Goal: Answer question/provide support

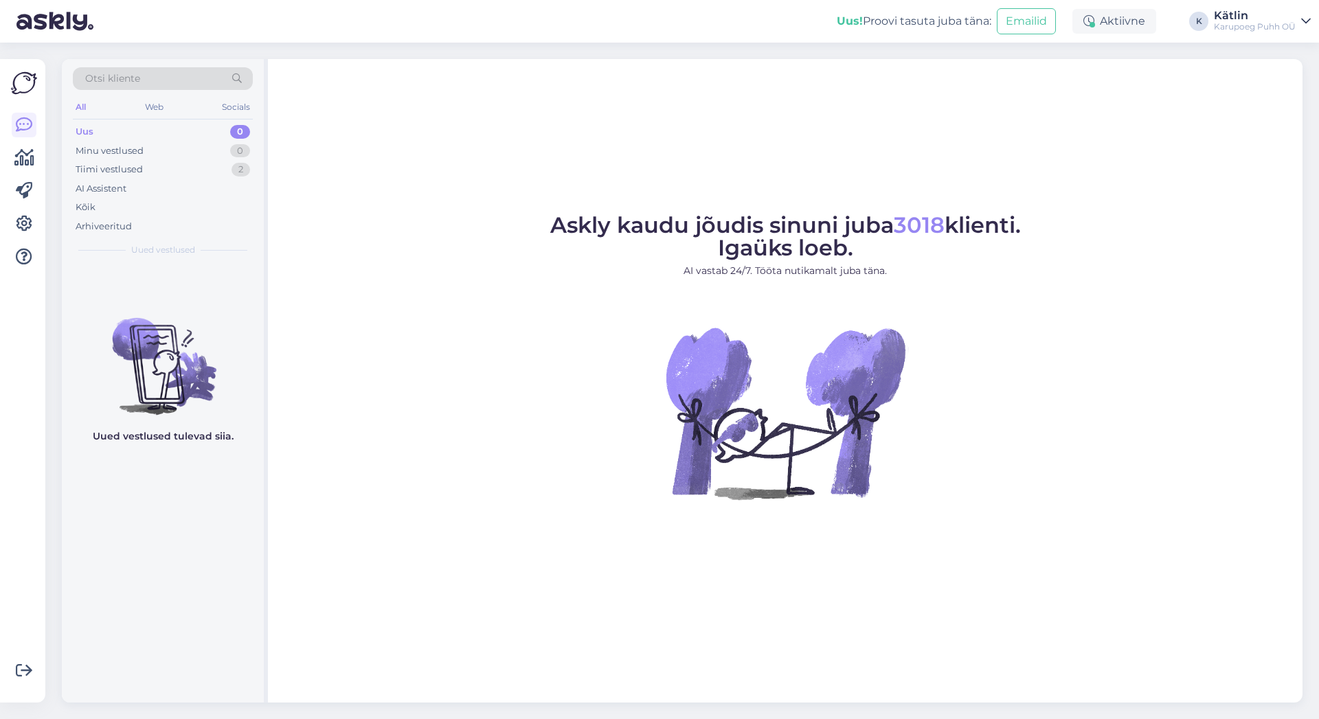
click at [155, 125] on div "Uus 0" at bounding box center [163, 131] width 180 height 19
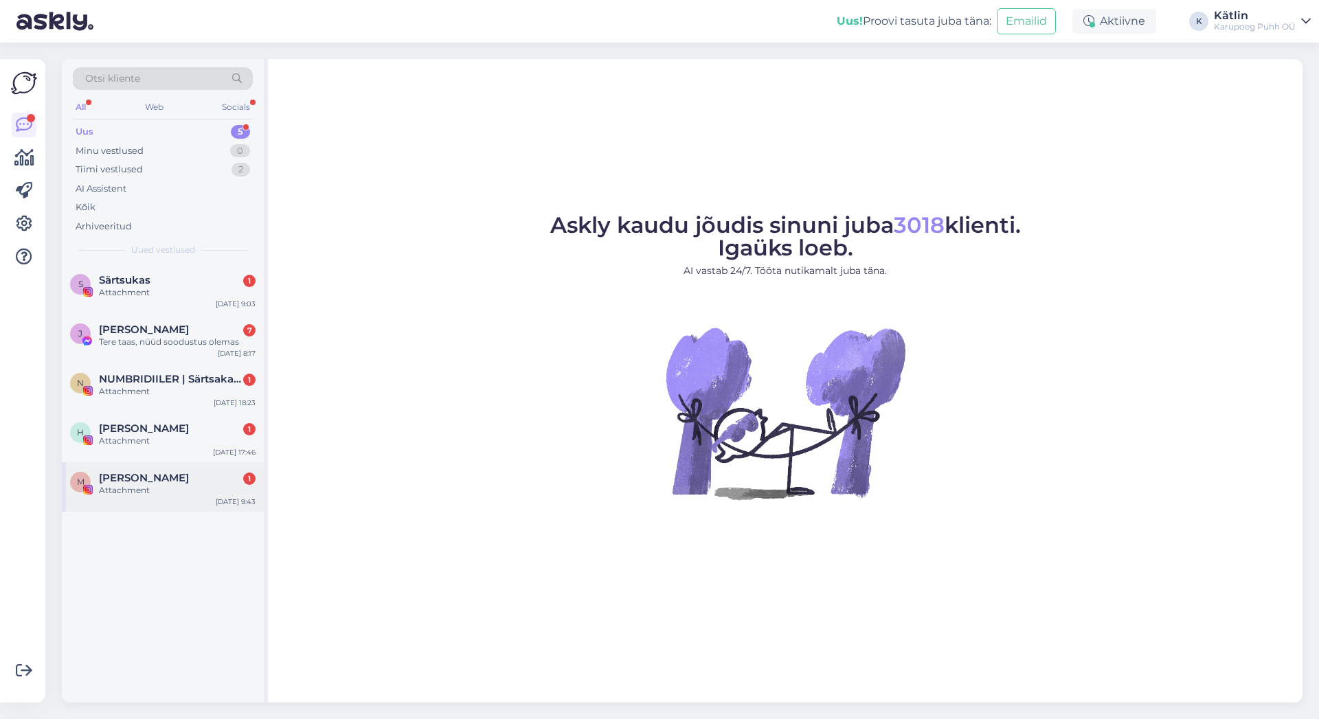
click at [158, 487] on div "Attachment" at bounding box center [177, 490] width 157 height 12
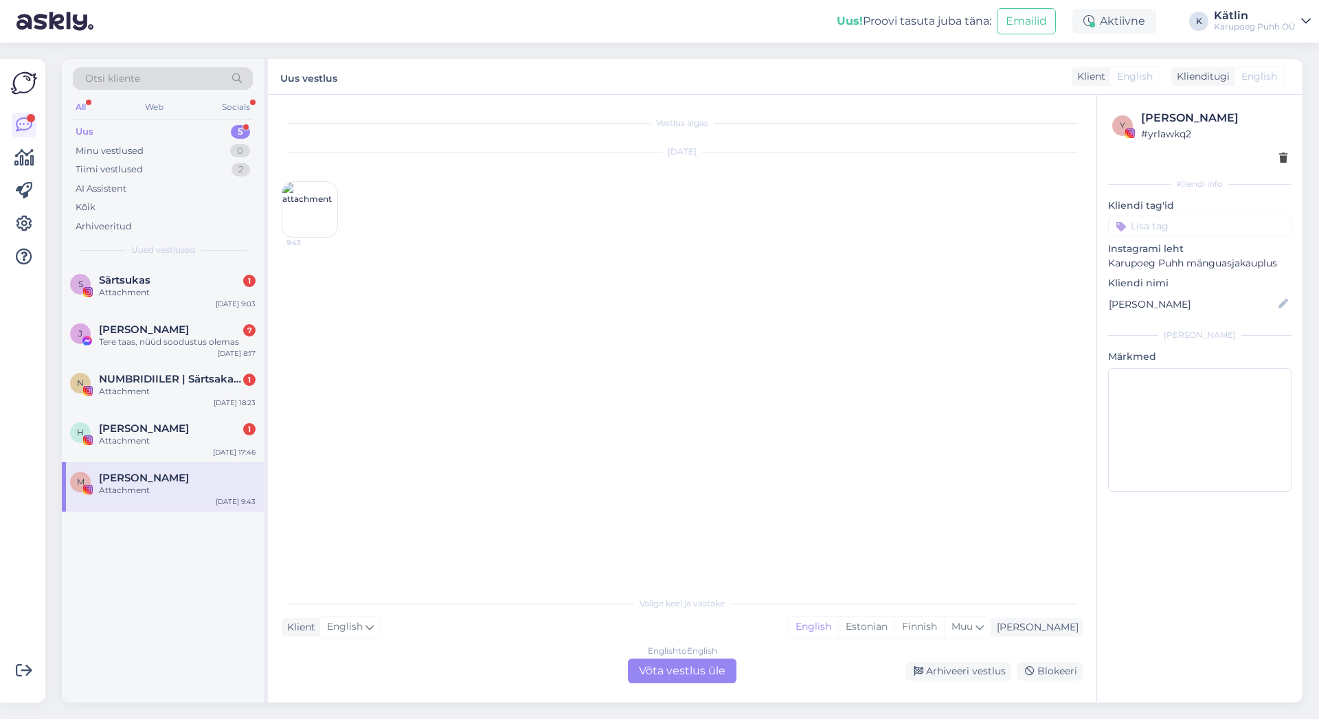
click at [323, 221] on img at bounding box center [309, 209] width 55 height 55
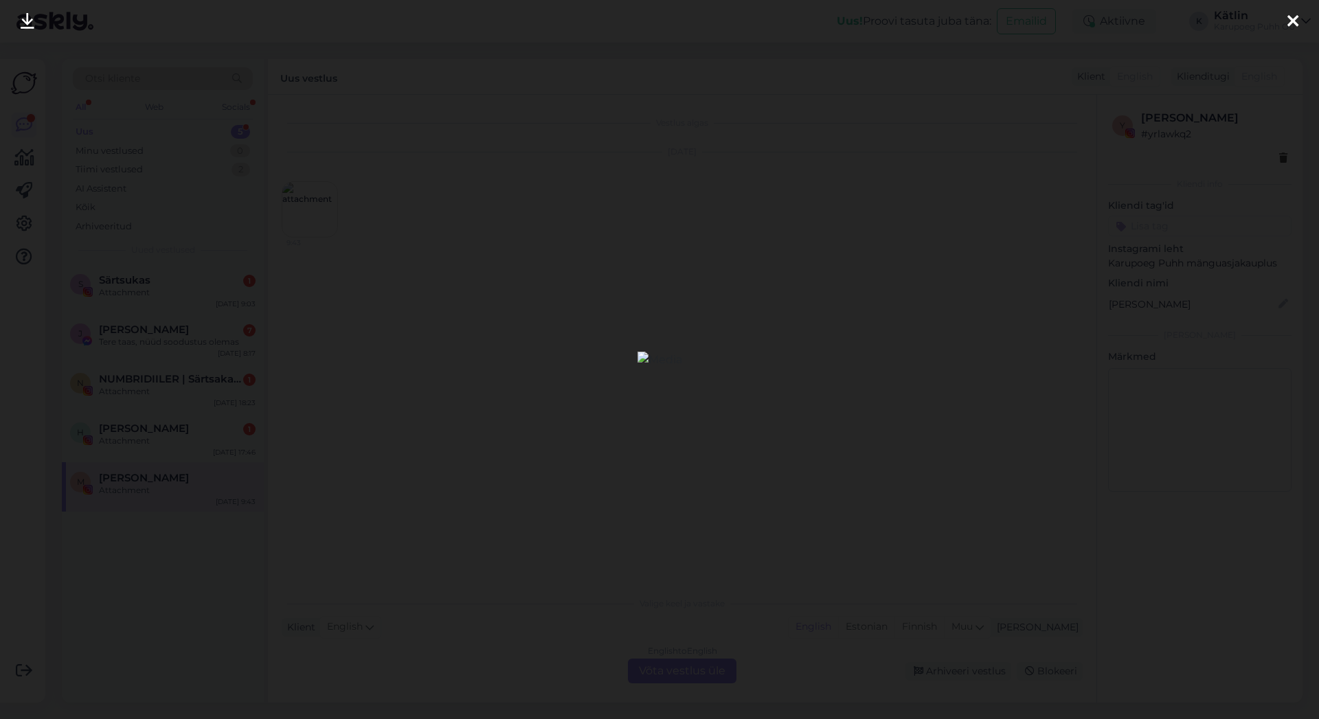
click at [1297, 23] on icon at bounding box center [1292, 22] width 11 height 18
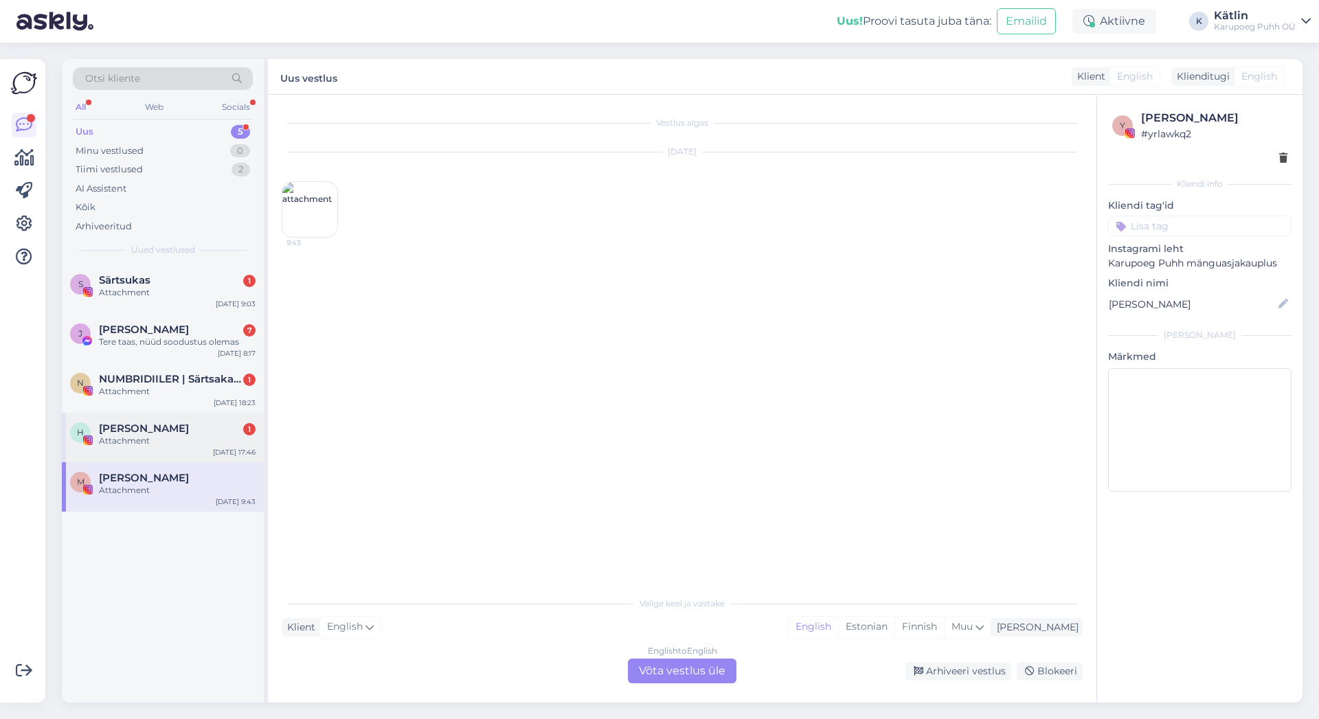
click at [141, 438] on div "Attachment" at bounding box center [177, 441] width 157 height 12
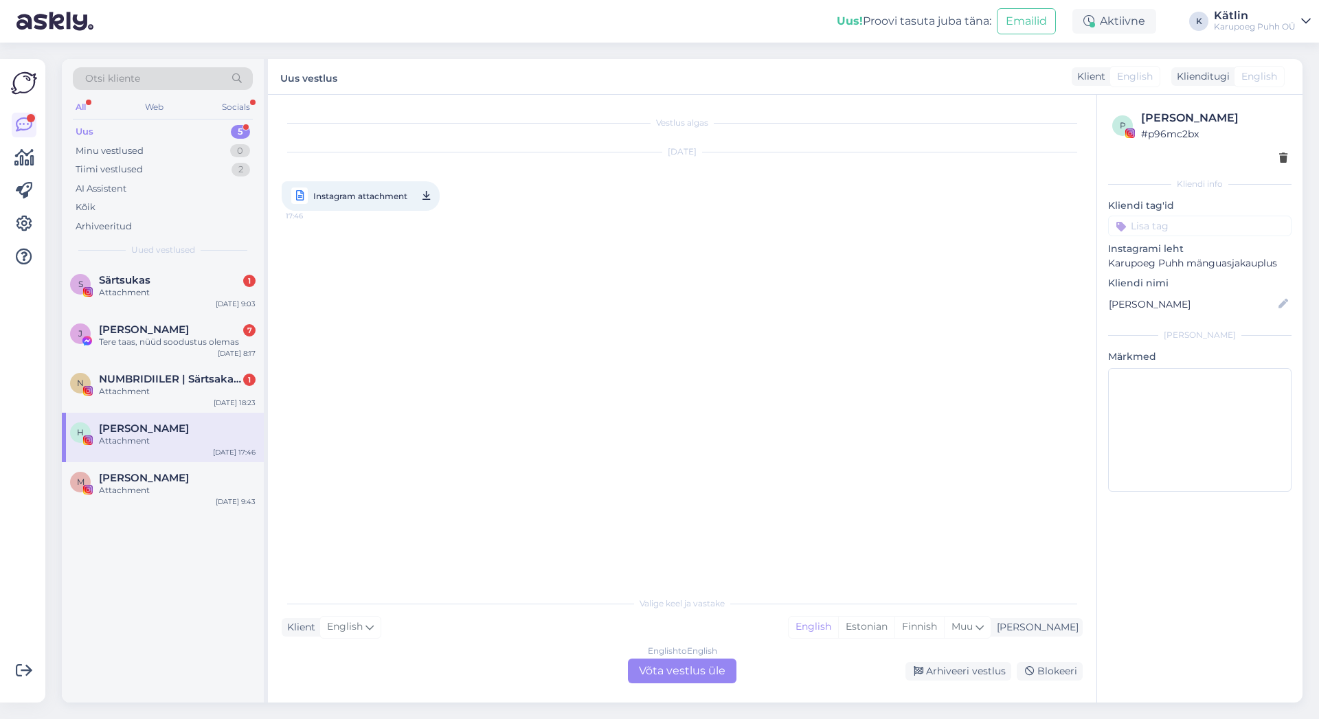
click at [401, 196] on span "Instagram attachment" at bounding box center [360, 196] width 94 height 17
click at [194, 385] on span "NUMBRIDIILER | Särtsakad peotarbed" at bounding box center [170, 379] width 143 height 12
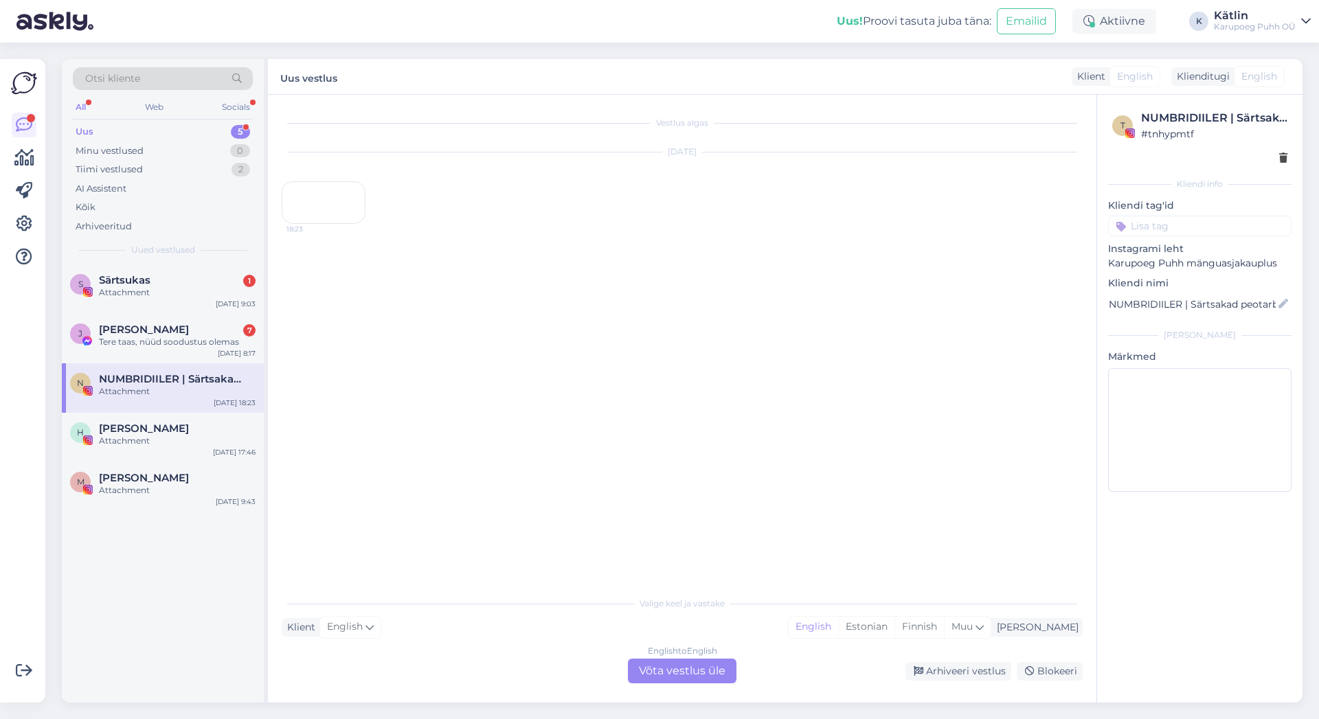
click at [337, 224] on div "18:23" at bounding box center [324, 202] width 84 height 43
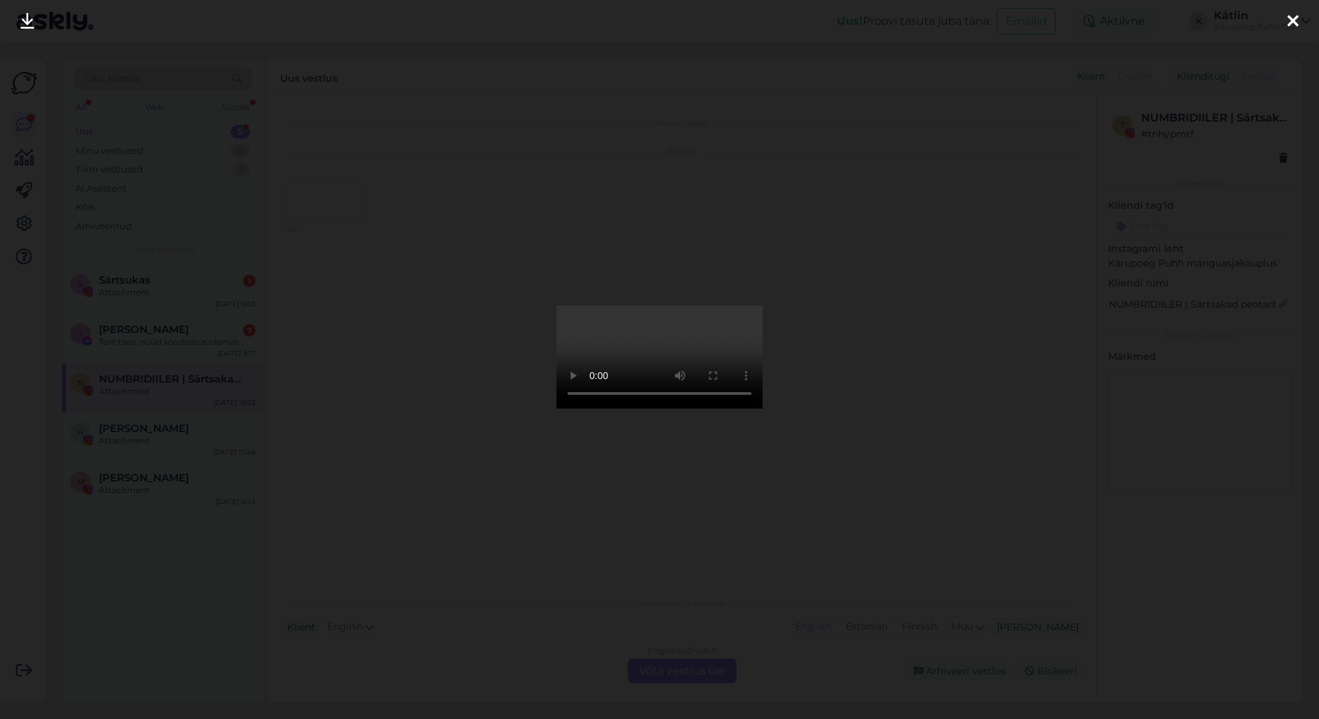
click at [1294, 20] on icon at bounding box center [1292, 22] width 11 height 18
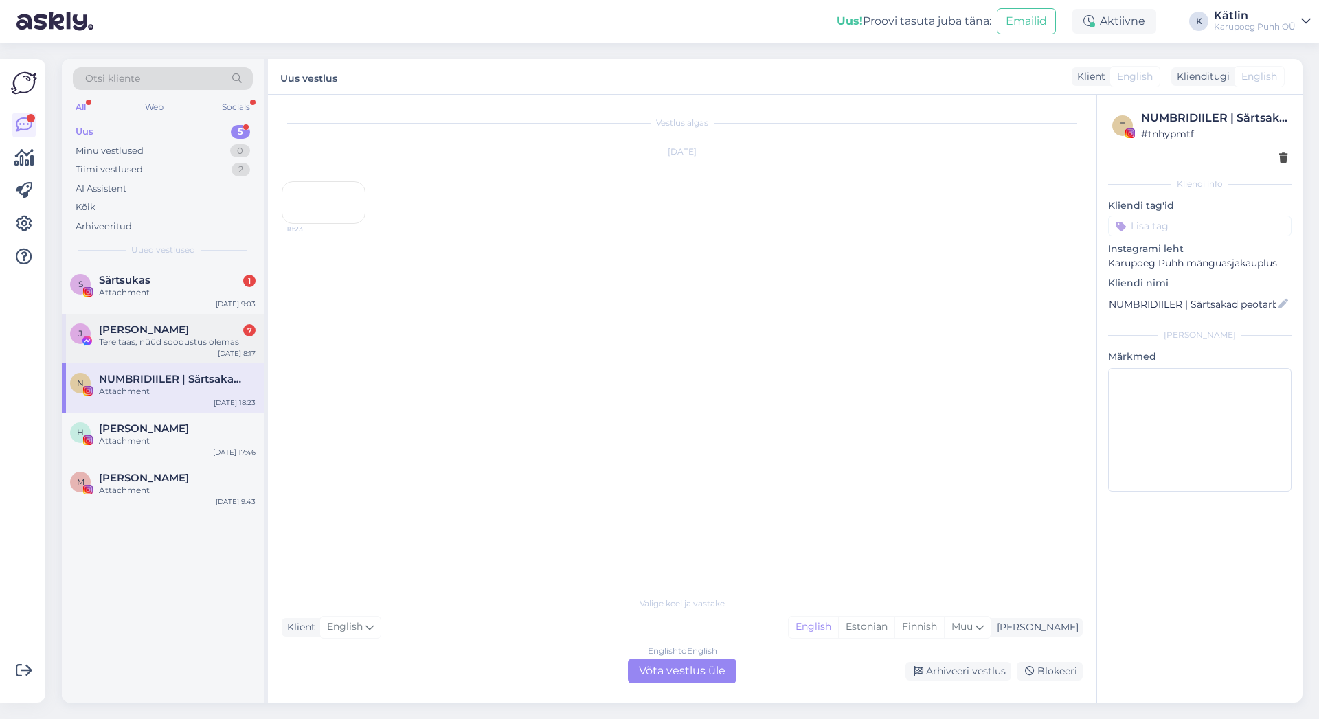
click at [164, 338] on div "Tere taas, nüüd soodustus olemas" at bounding box center [177, 342] width 157 height 12
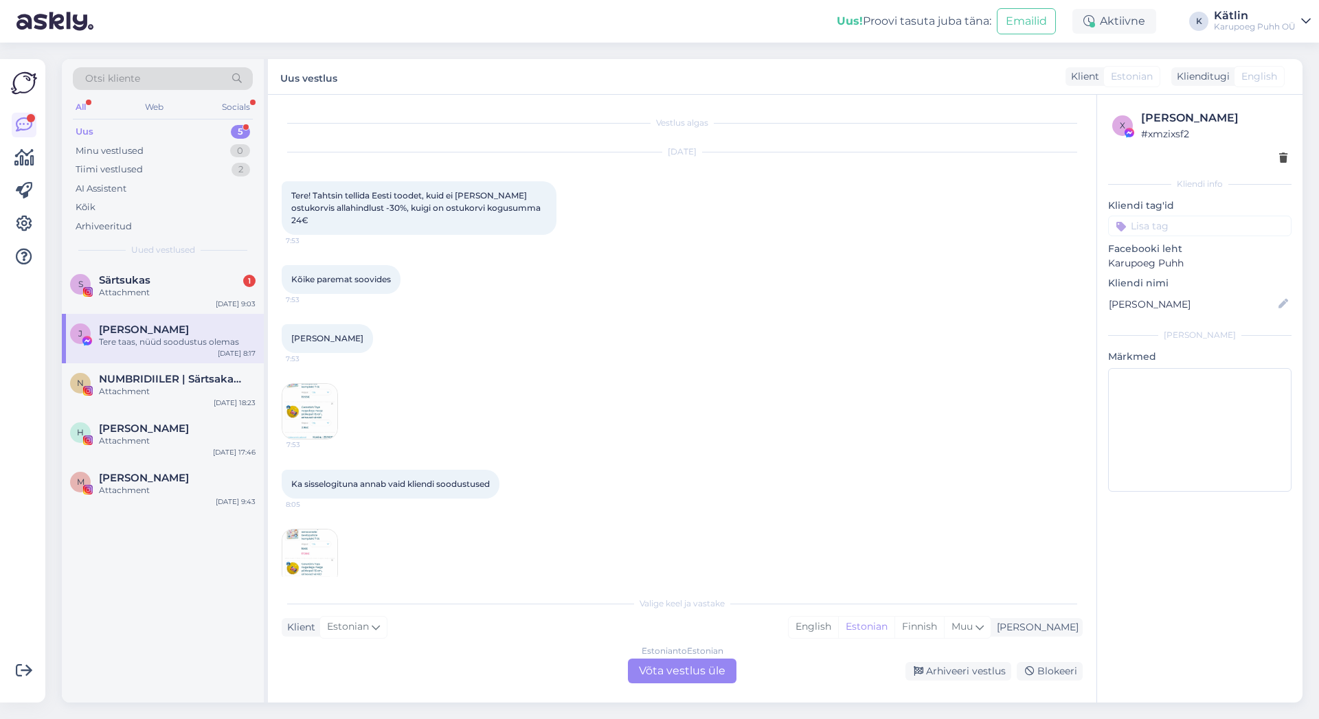
click at [317, 407] on img at bounding box center [309, 411] width 55 height 55
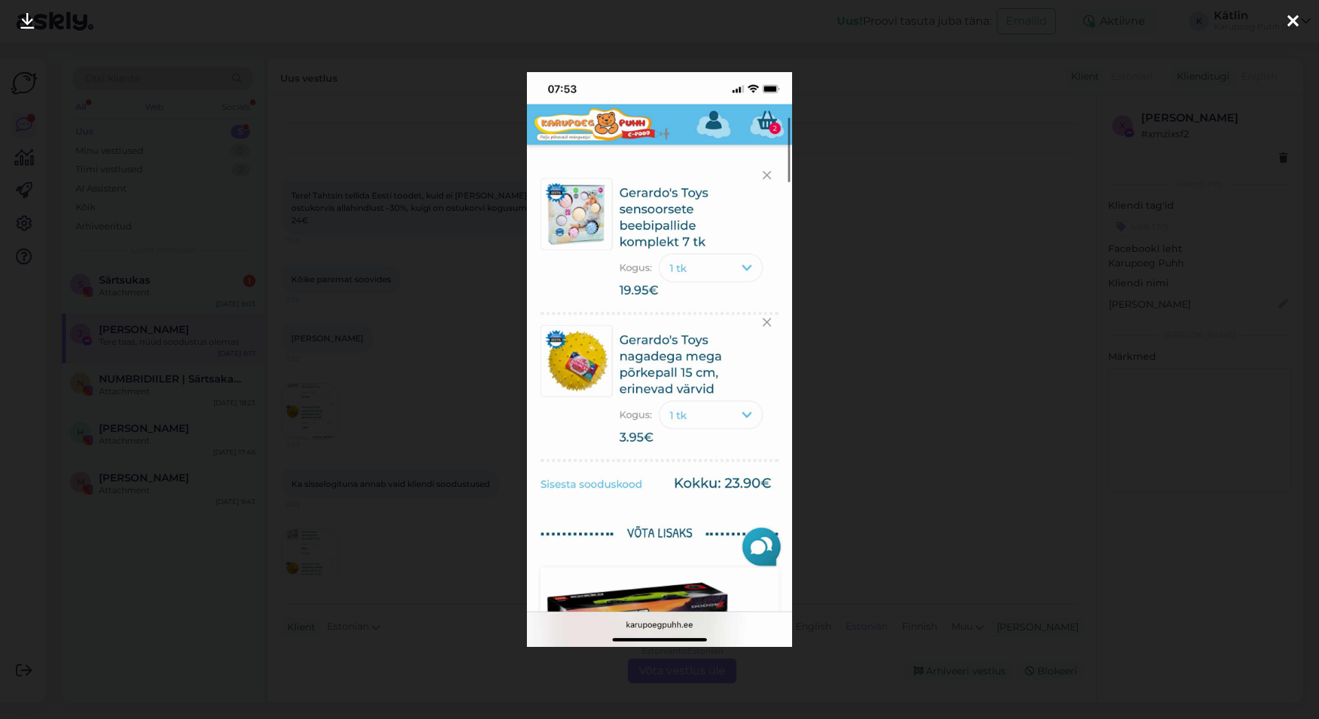
click at [1294, 24] on icon at bounding box center [1292, 22] width 11 height 18
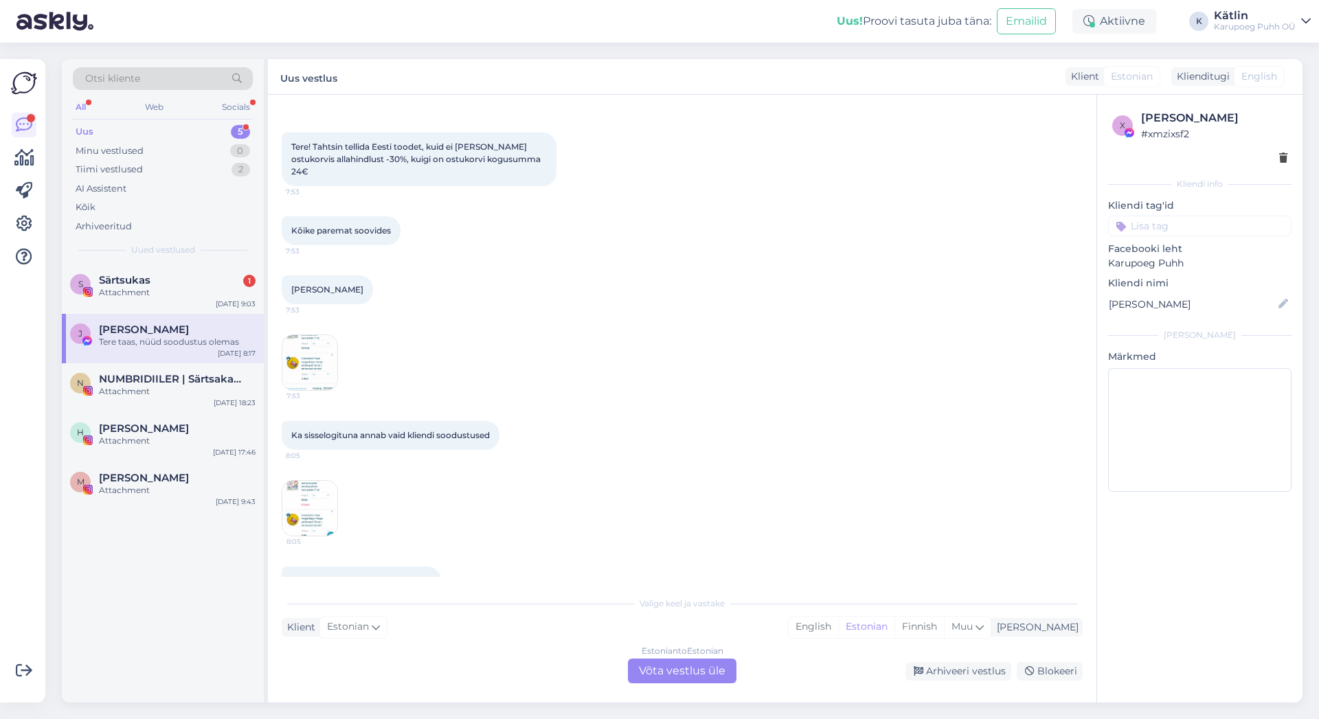
scroll to position [70, 0]
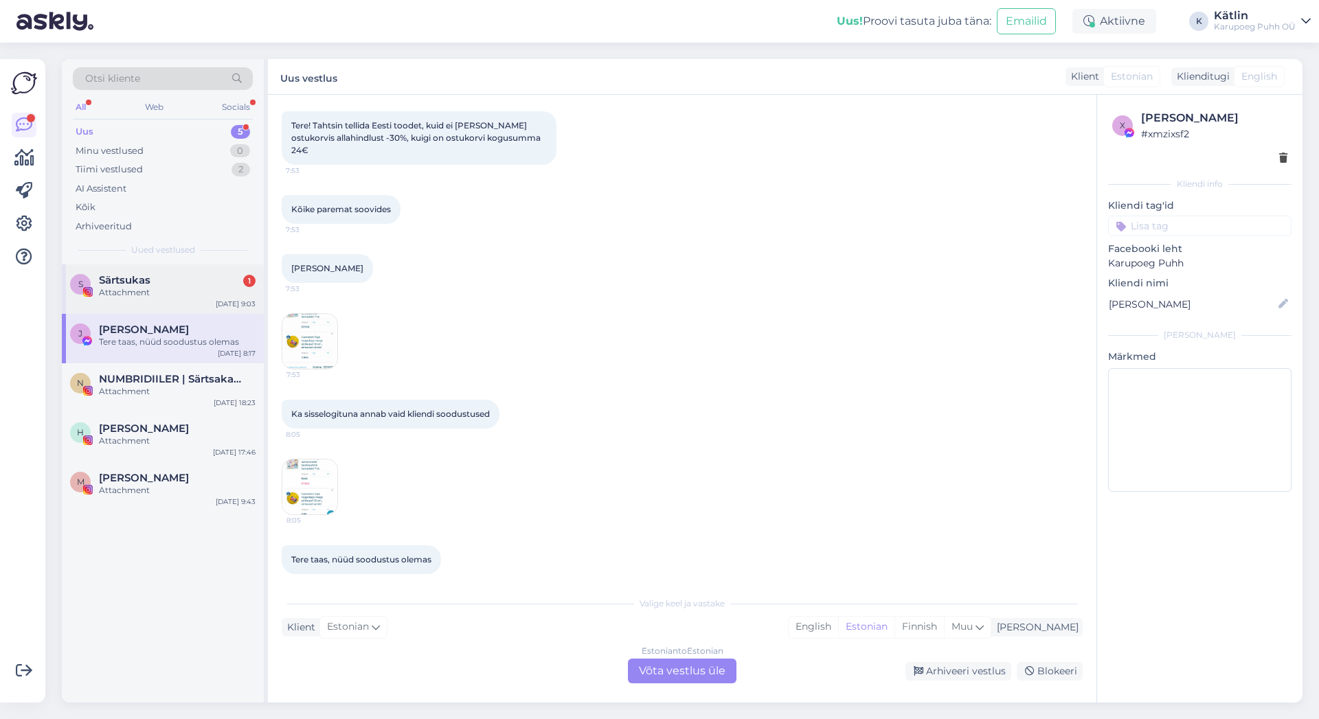
click at [146, 291] on div "Attachment" at bounding box center [177, 292] width 157 height 12
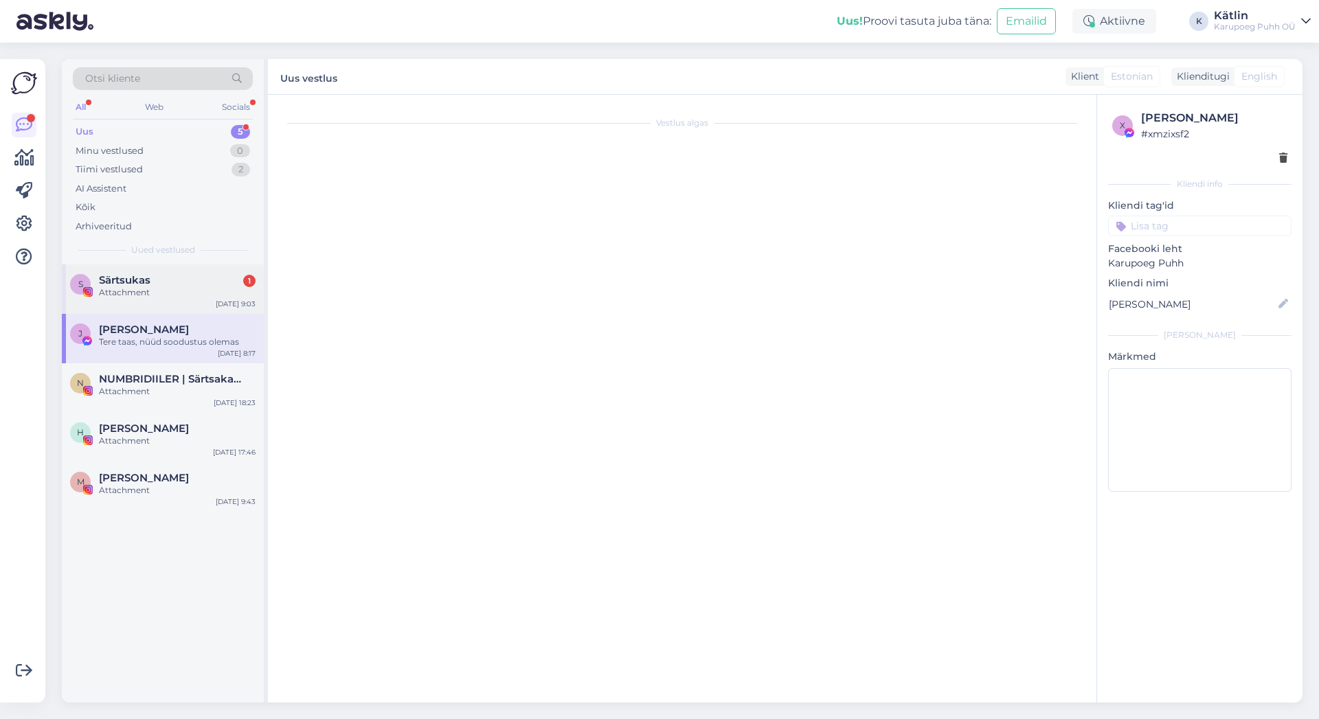
scroll to position [0, 0]
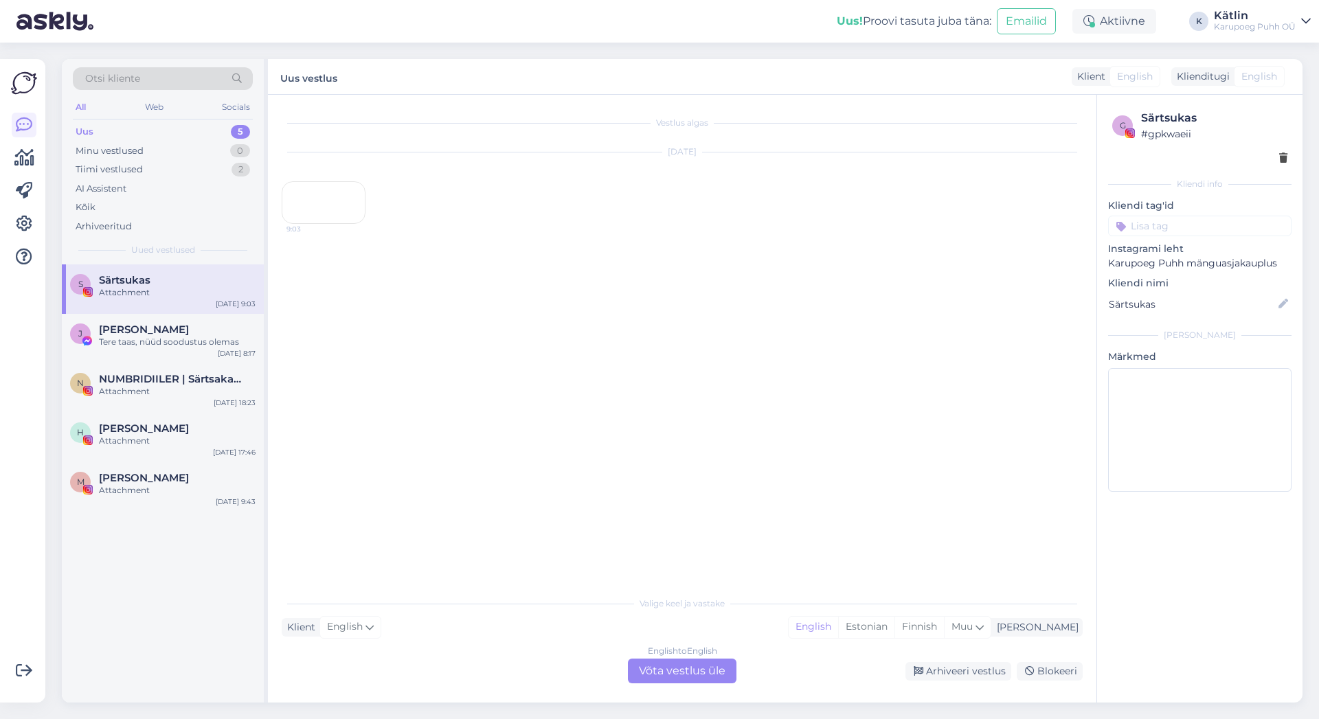
click at [337, 224] on div "9:03" at bounding box center [324, 202] width 84 height 43
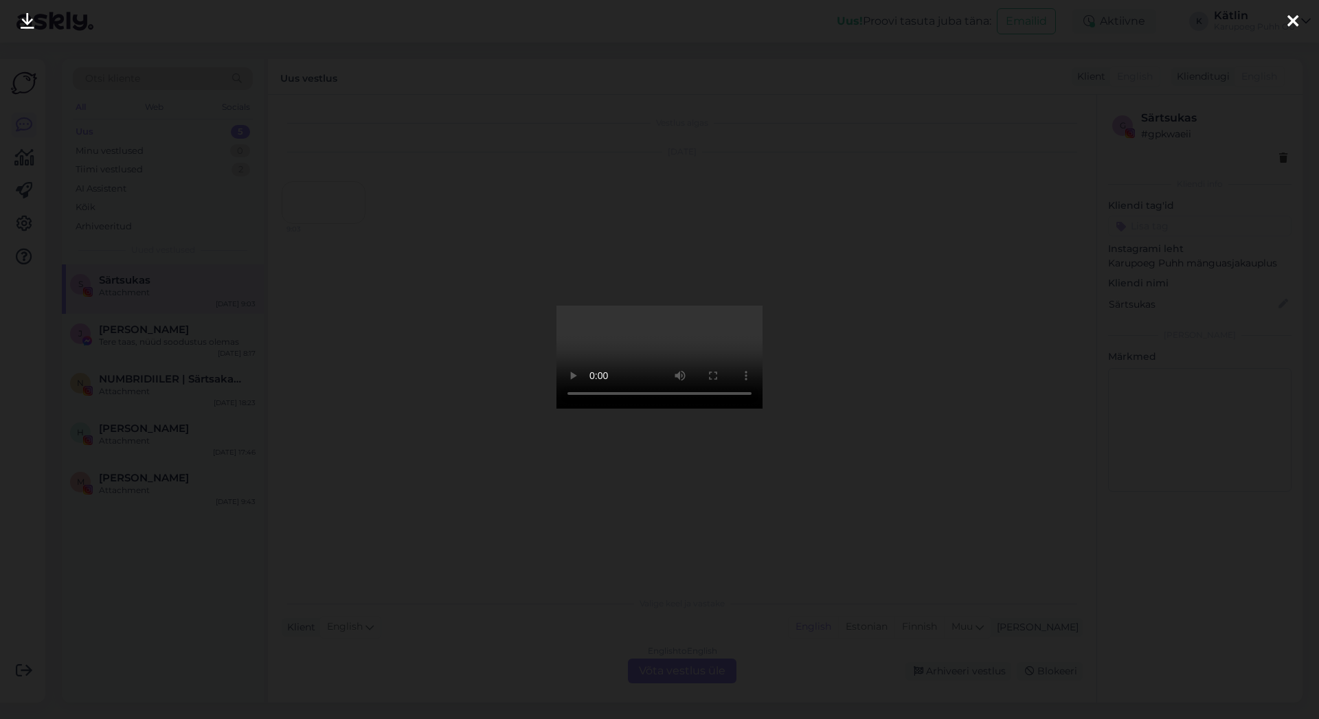
click at [1295, 25] on icon at bounding box center [1292, 22] width 11 height 18
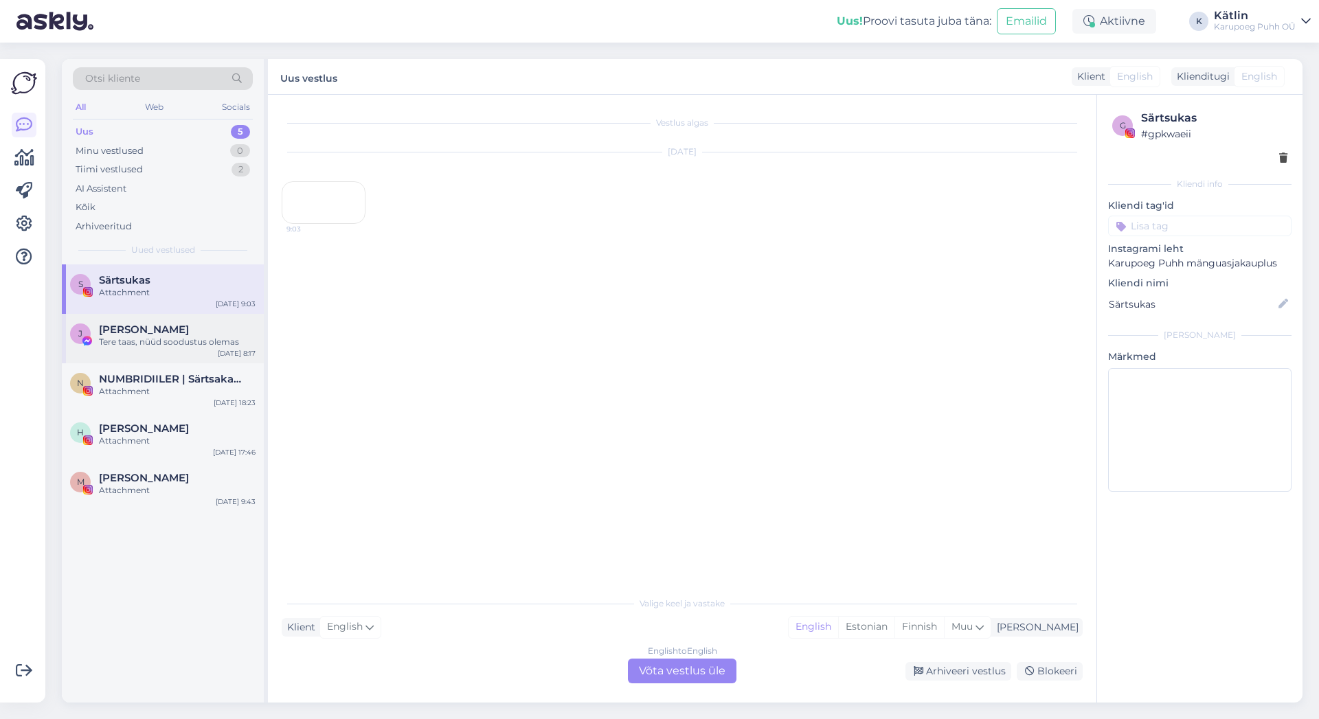
click at [190, 334] on div "[PERSON_NAME]" at bounding box center [177, 330] width 157 height 12
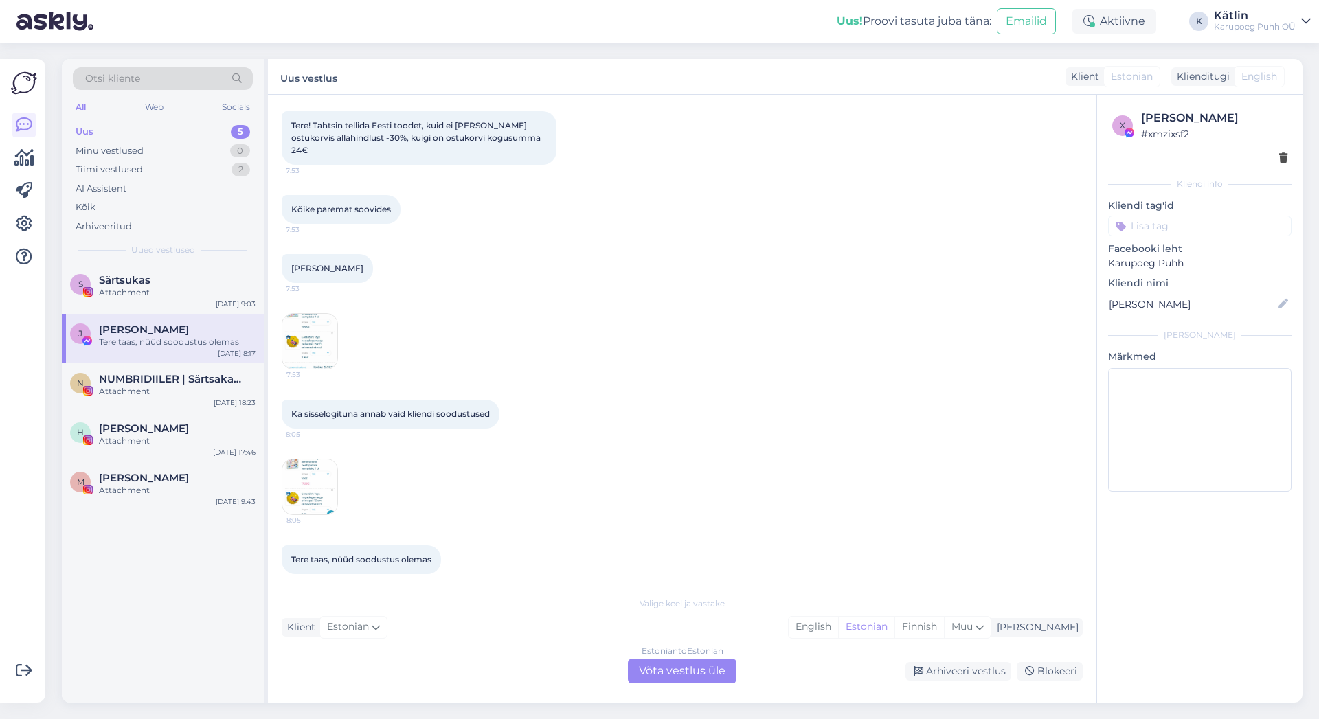
click at [313, 339] on img at bounding box center [309, 341] width 55 height 55
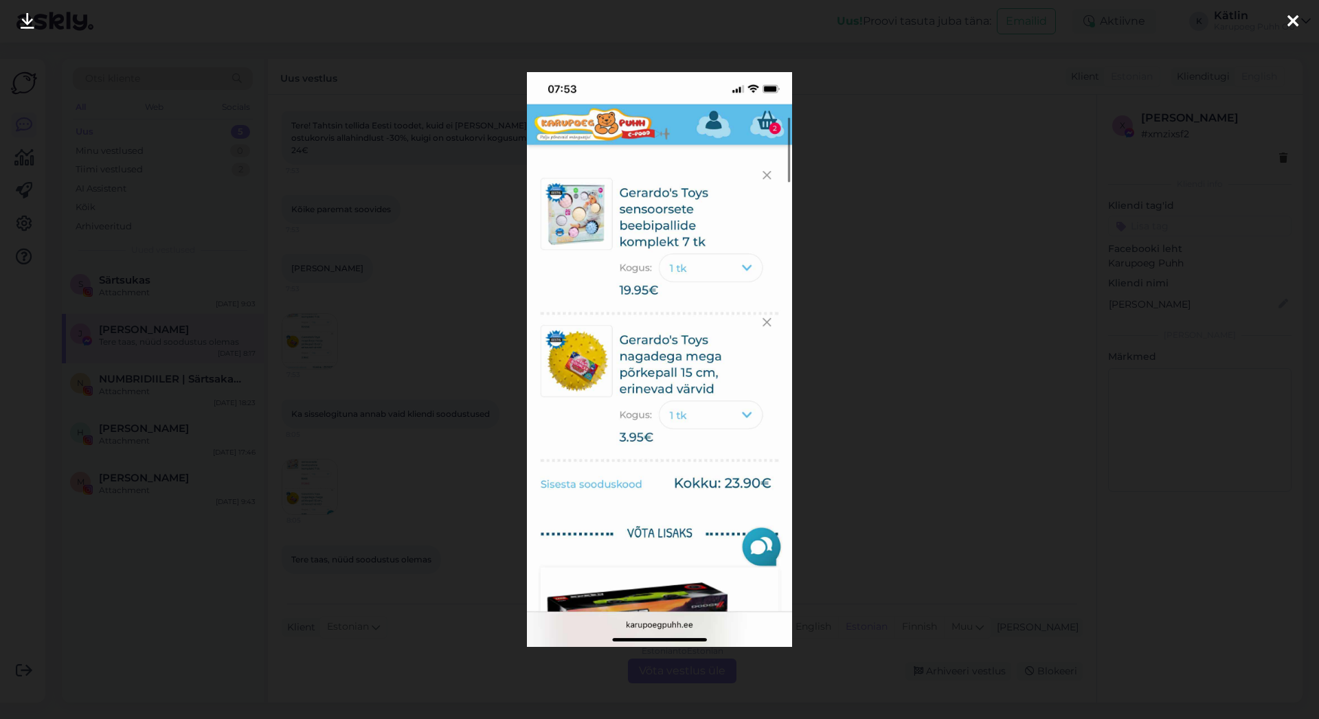
click at [382, 490] on div at bounding box center [659, 359] width 1319 height 719
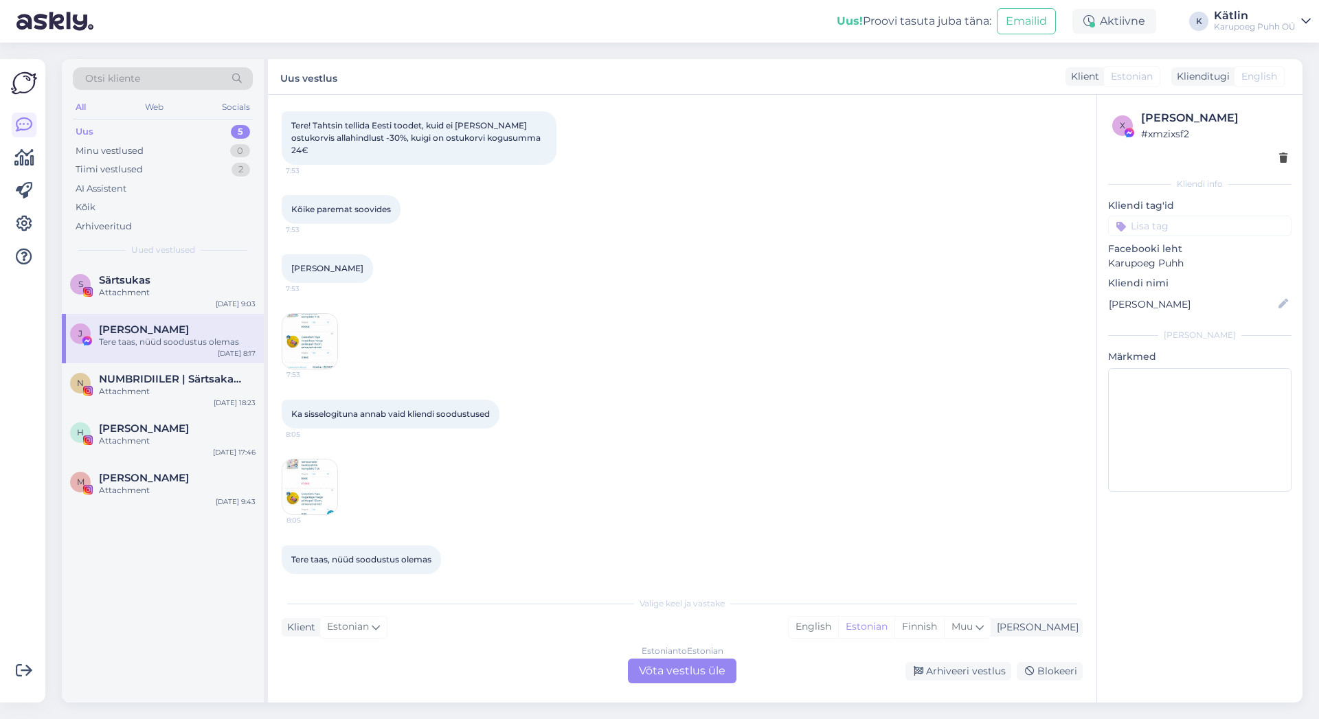
click at [313, 482] on img at bounding box center [309, 487] width 55 height 55
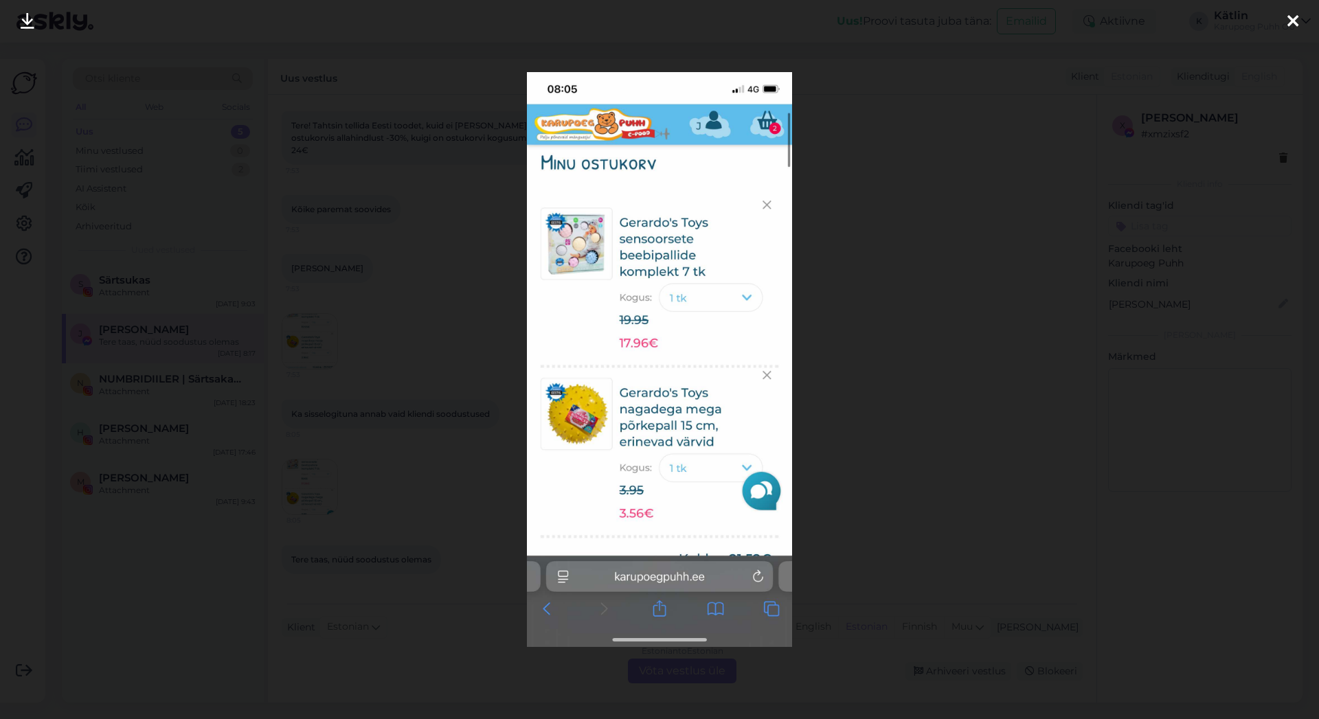
click at [1290, 18] on icon at bounding box center [1292, 22] width 11 height 18
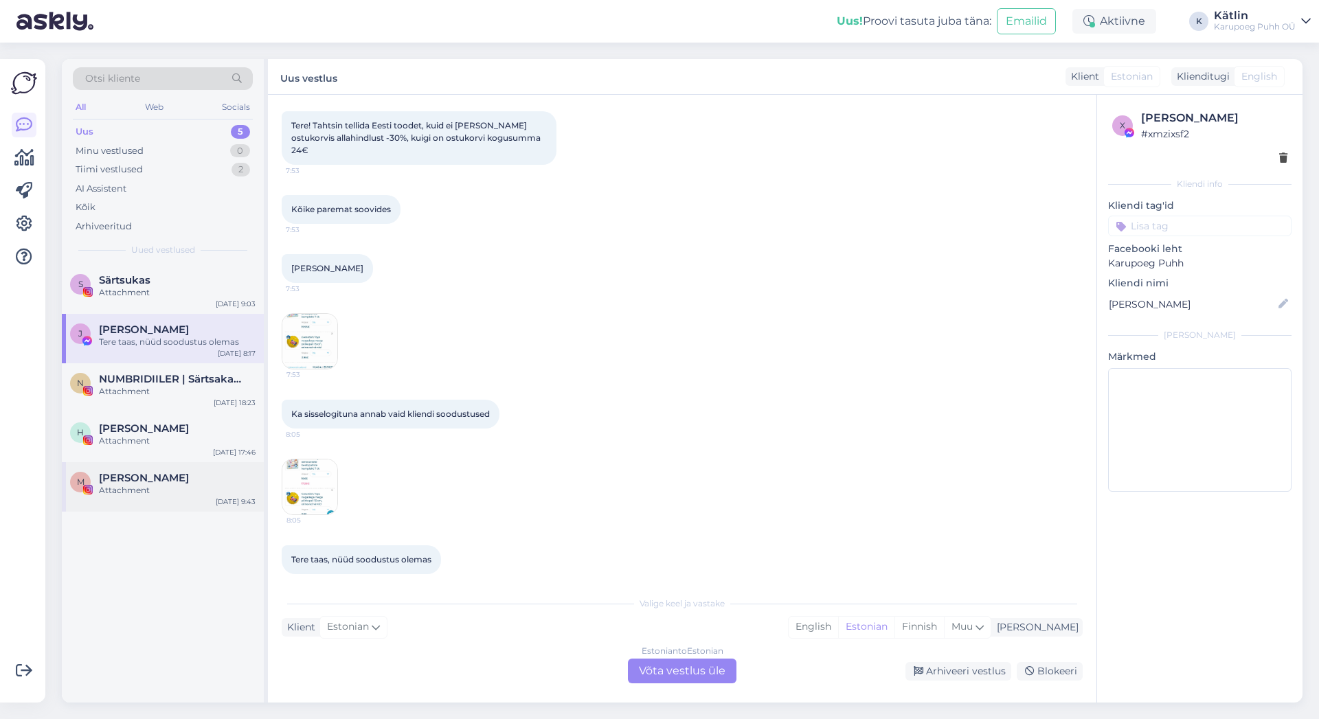
click at [145, 485] on div "Attachment" at bounding box center [177, 490] width 157 height 12
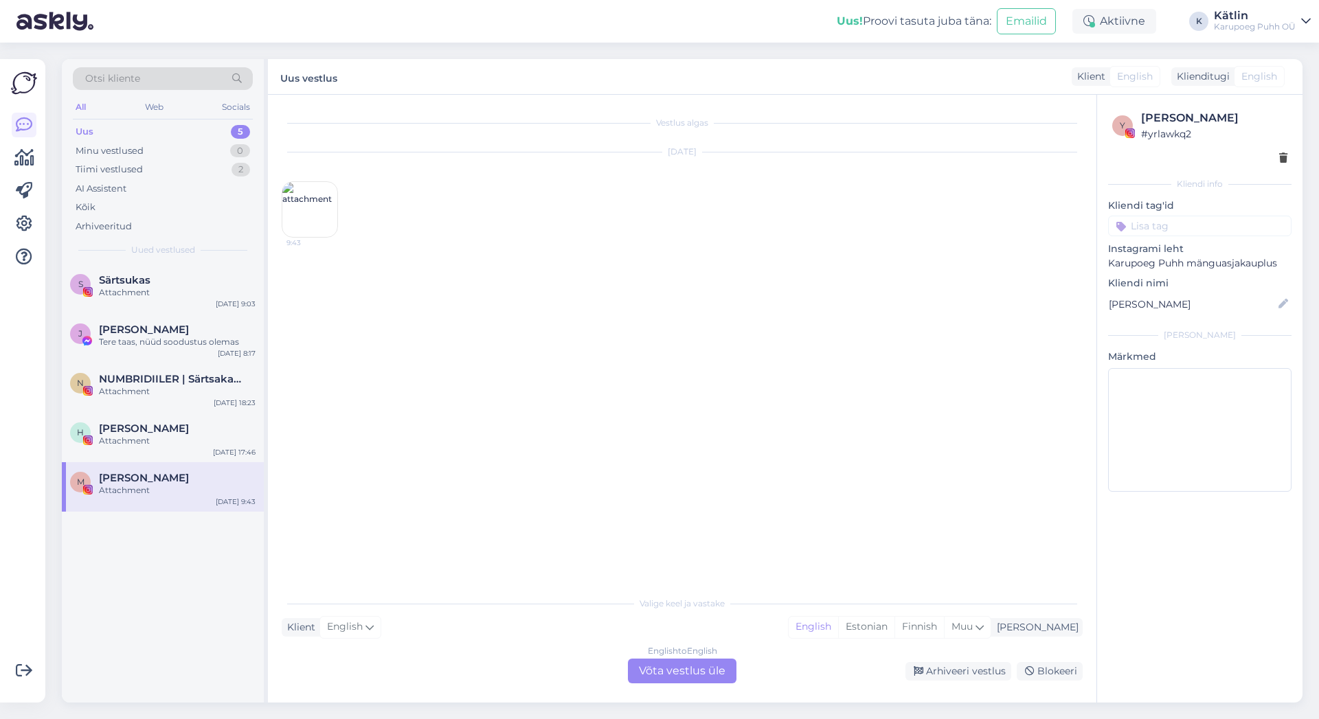
scroll to position [0, 0]
click at [156, 434] on span "[PERSON_NAME]" at bounding box center [144, 428] width 90 height 12
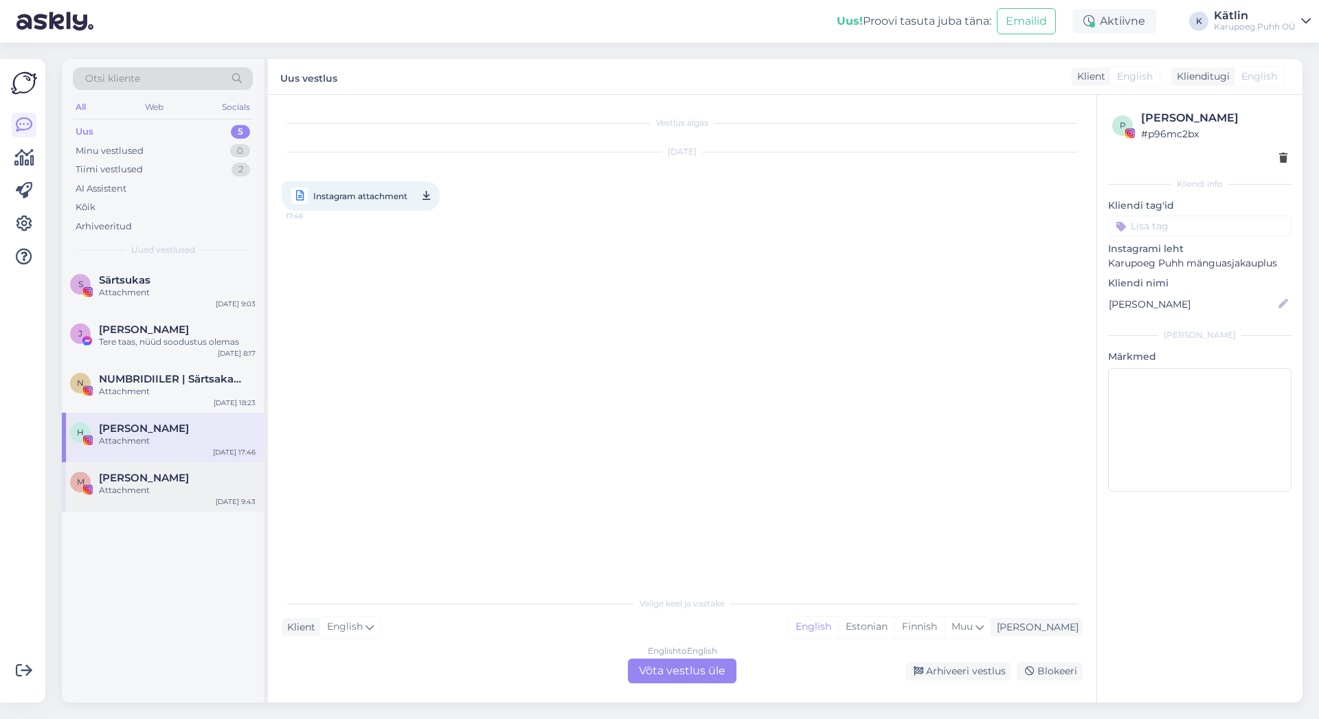
click at [142, 488] on div "Attachment" at bounding box center [177, 490] width 157 height 12
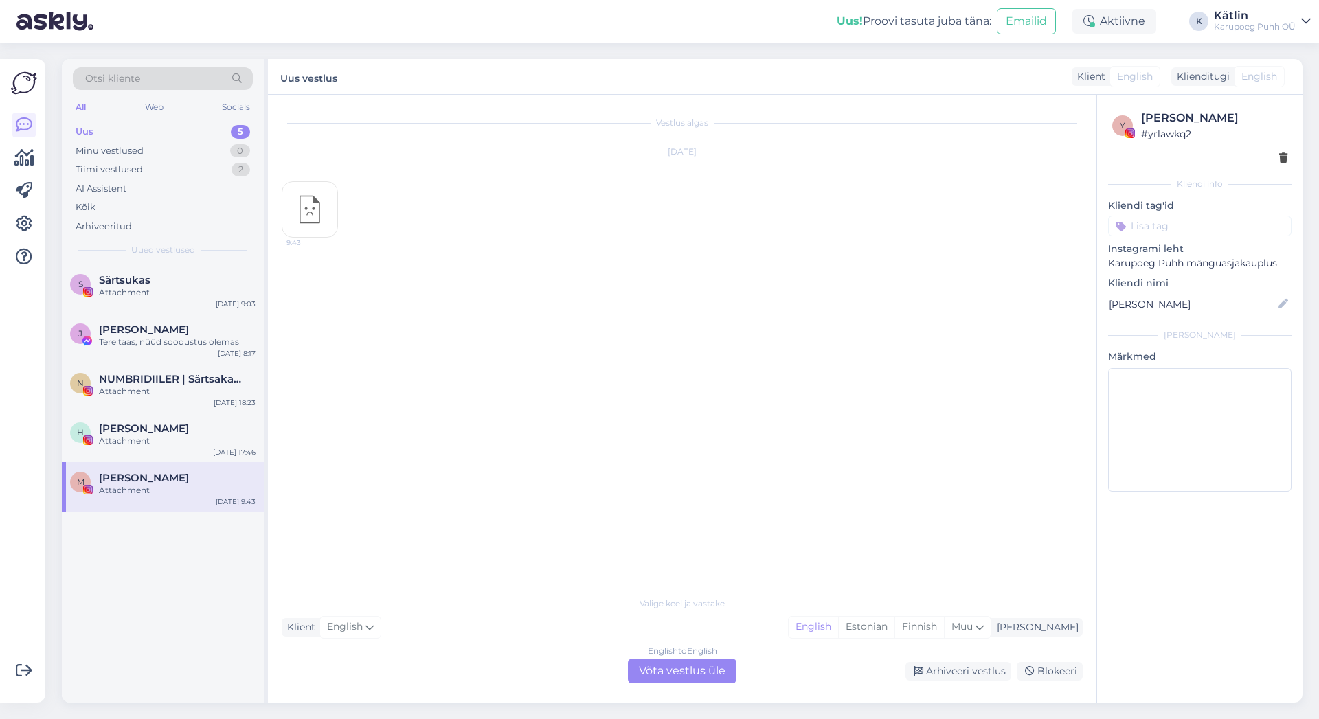
click at [327, 216] on img at bounding box center [309, 209] width 55 height 55
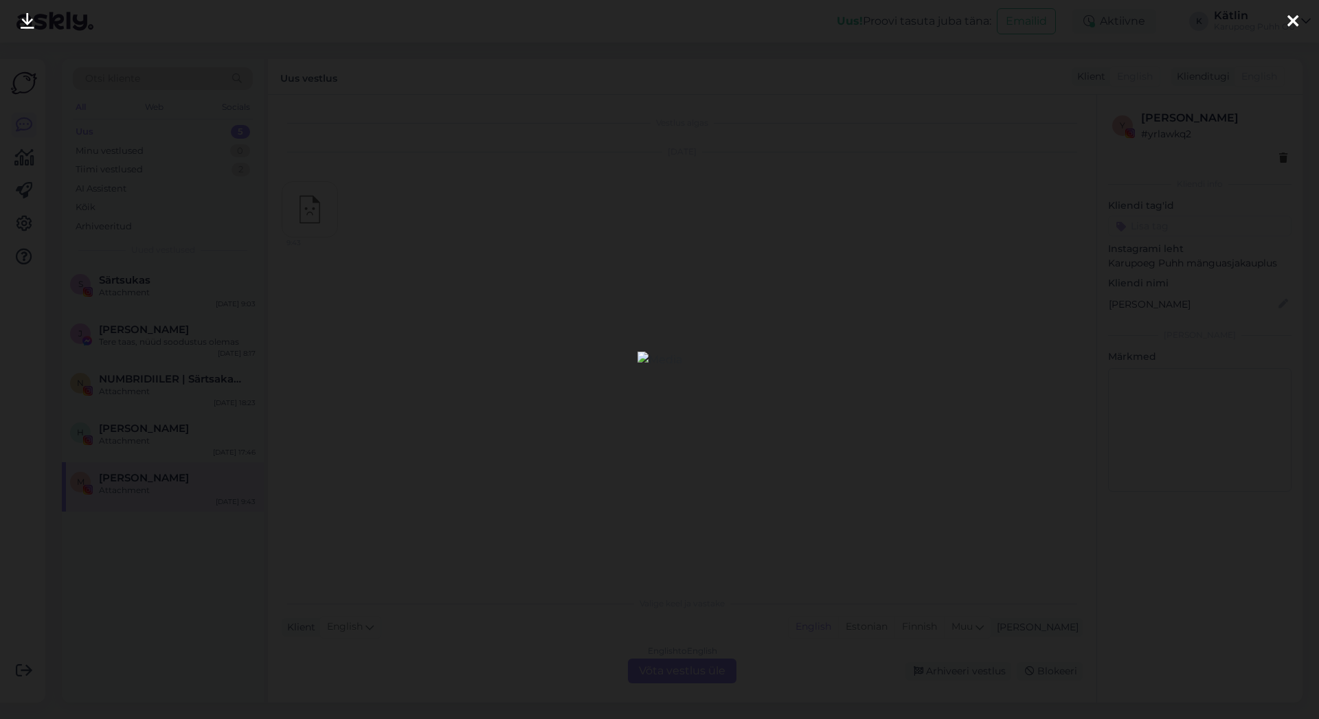
click at [1289, 24] on icon at bounding box center [1292, 22] width 11 height 18
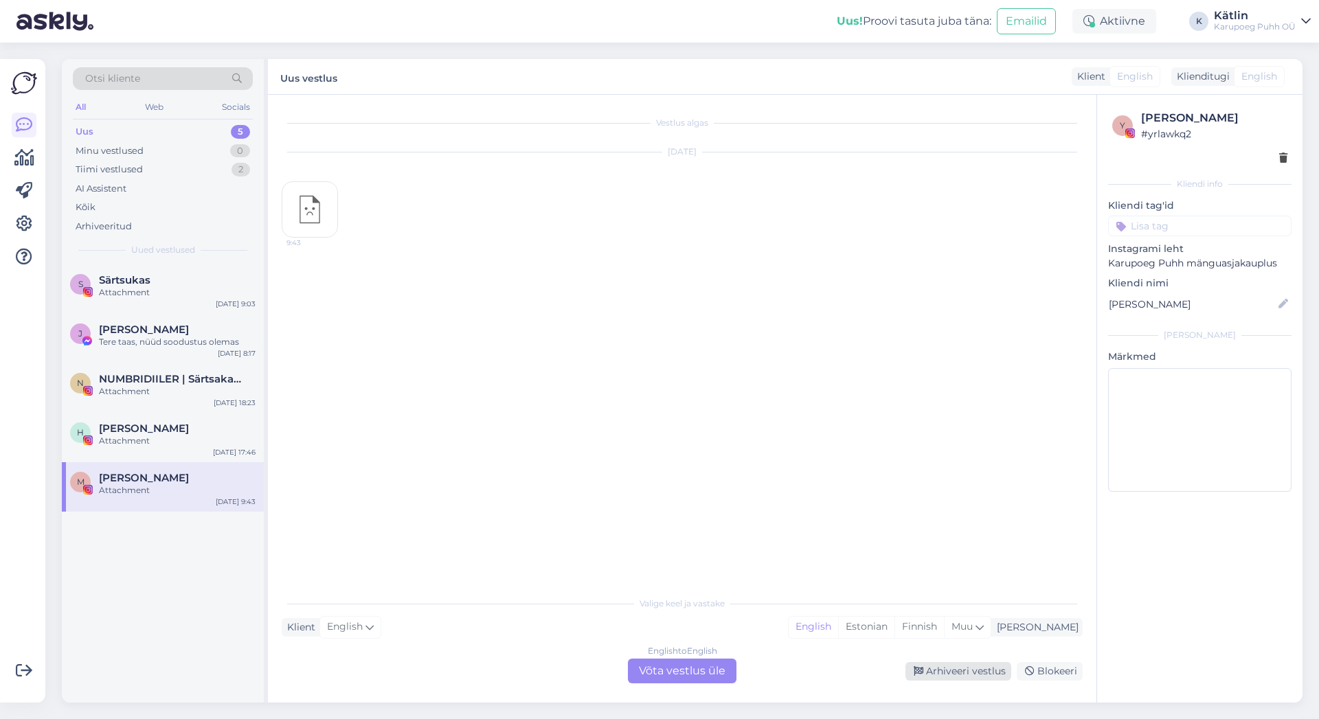
click at [974, 672] on div "Arhiveeri vestlus" at bounding box center [958, 671] width 106 height 19
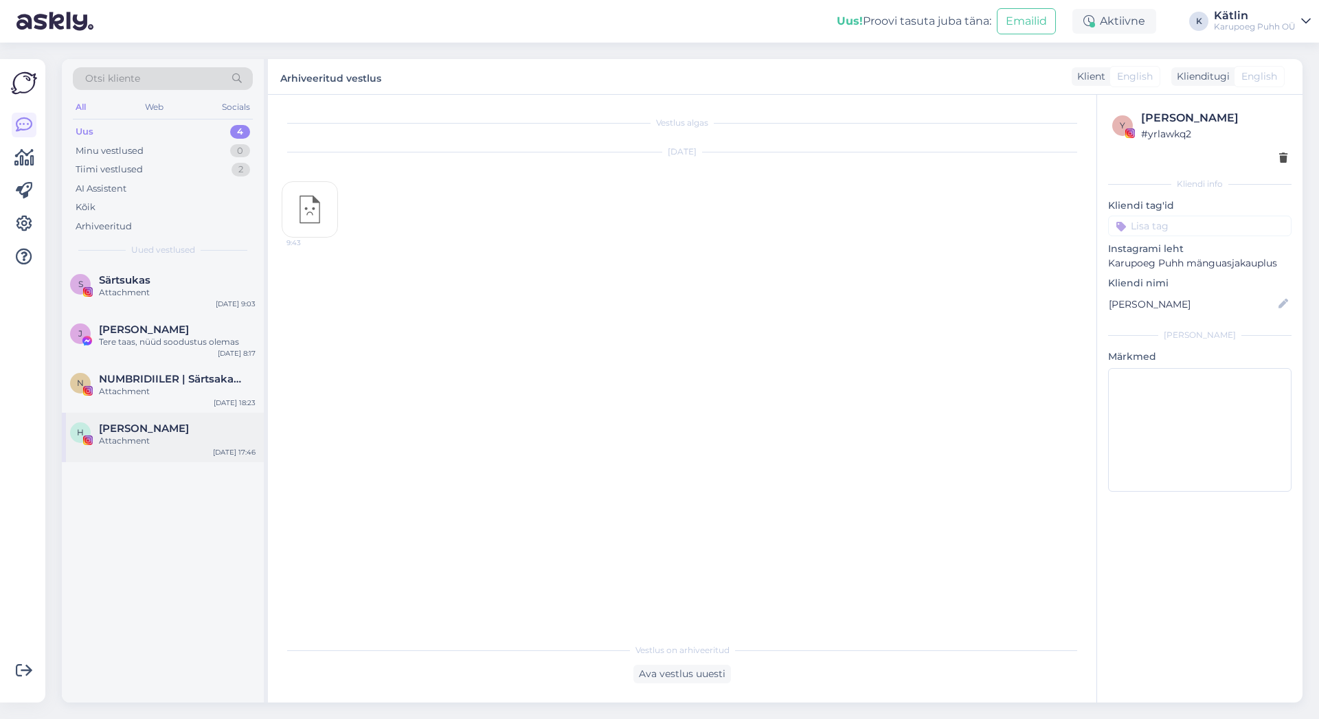
click at [128, 435] on div "Attachment" at bounding box center [177, 441] width 157 height 12
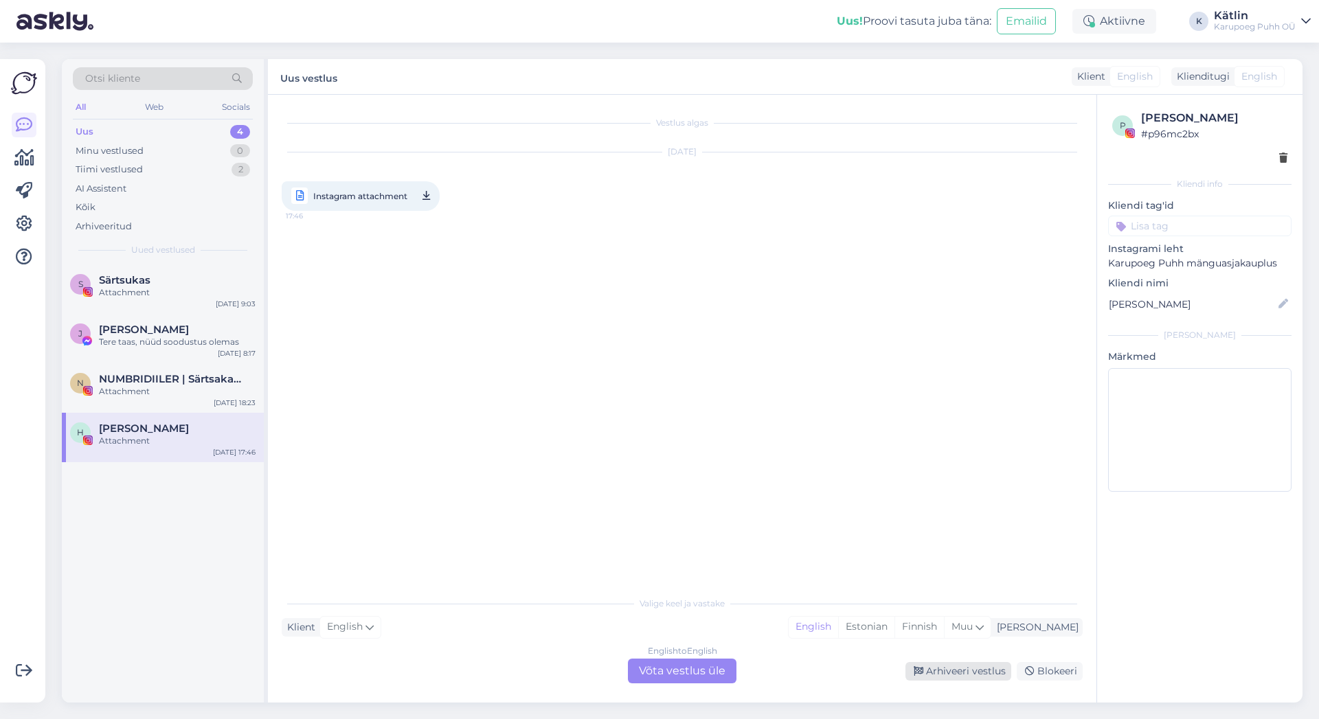
click at [964, 669] on div "Arhiveeri vestlus" at bounding box center [958, 671] width 106 height 19
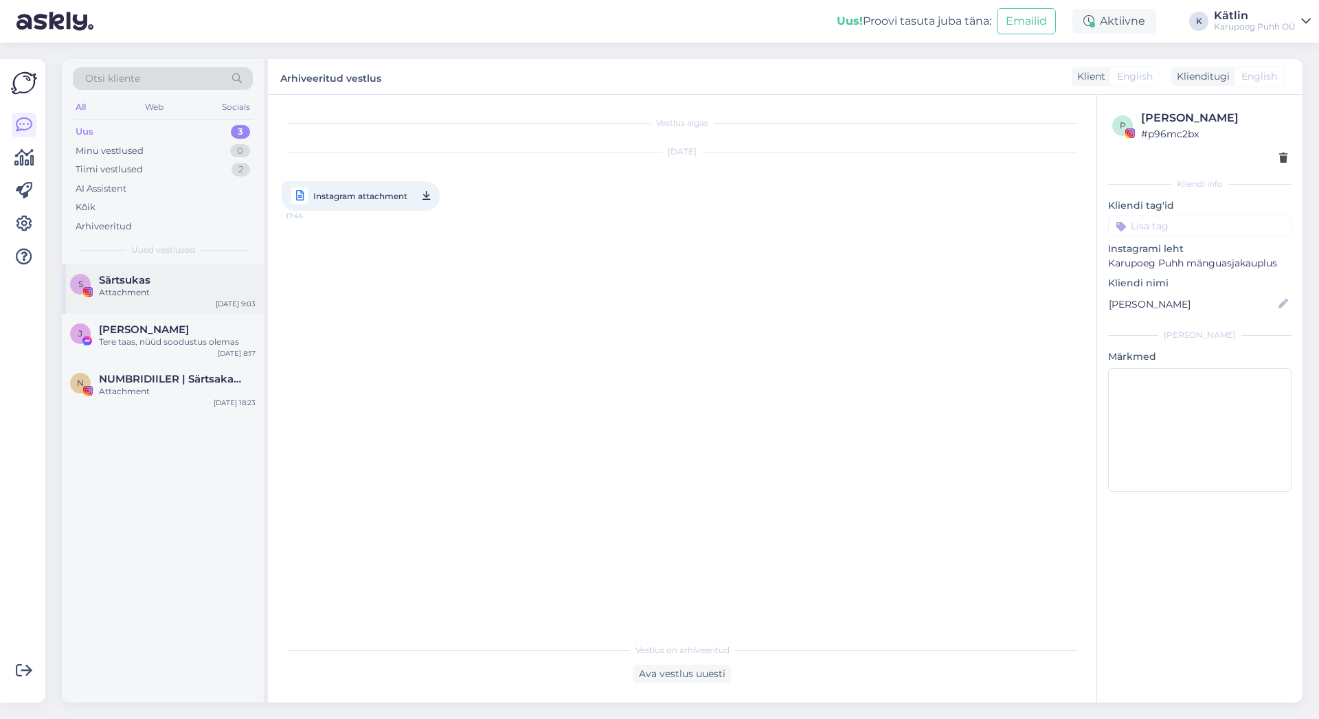
click at [148, 285] on span "Särtsukas" at bounding box center [125, 280] width 52 height 12
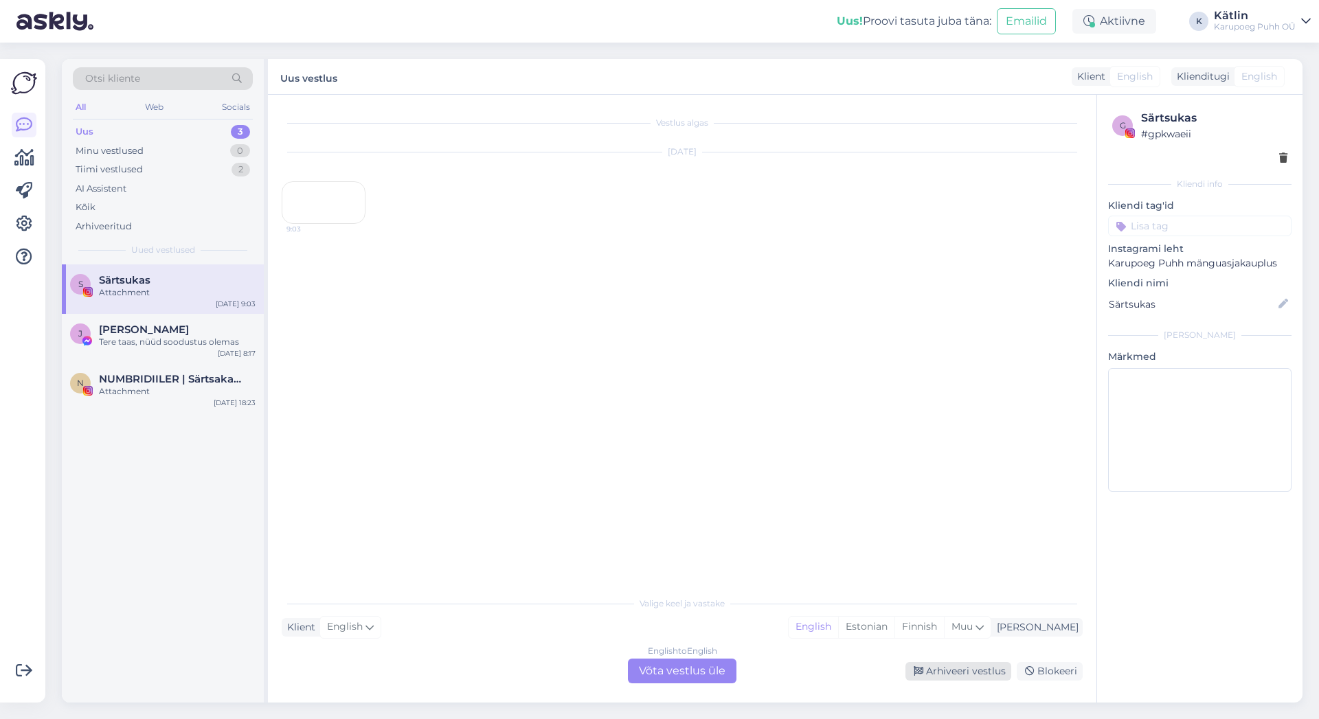
click at [979, 667] on div "Arhiveeri vestlus" at bounding box center [958, 671] width 106 height 19
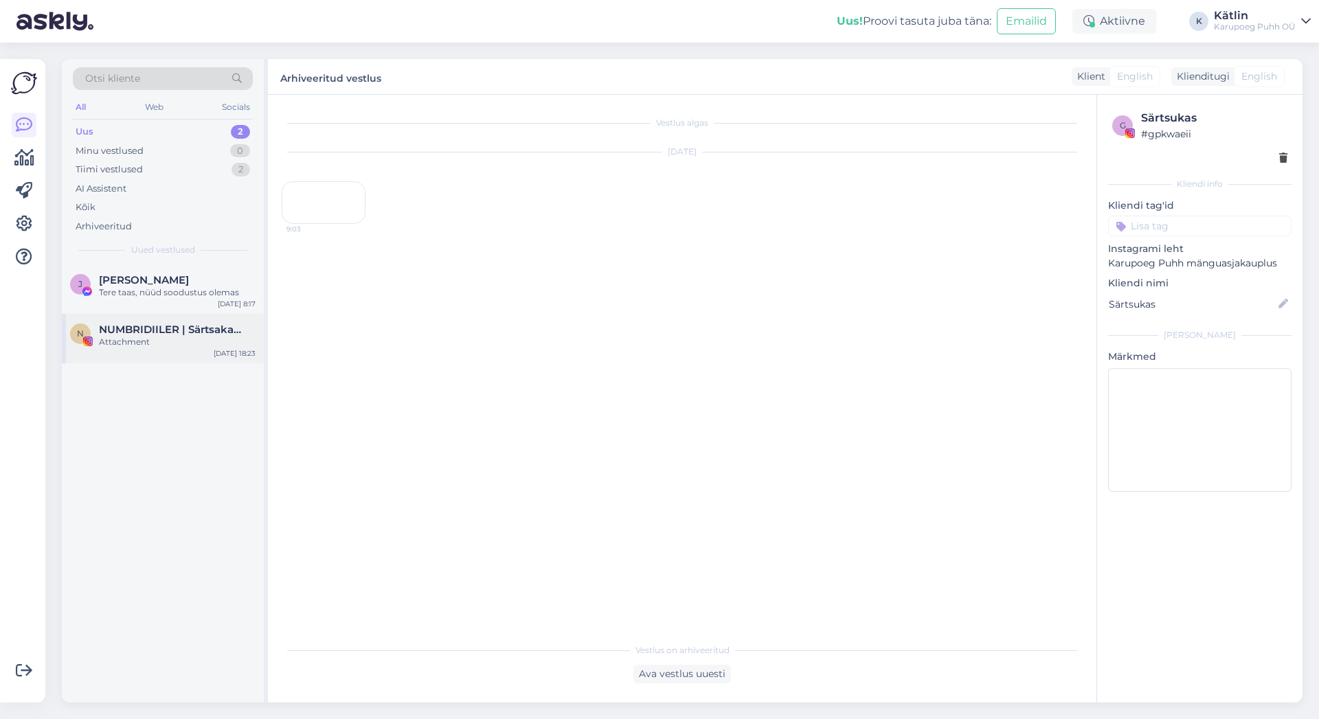
click at [161, 342] on div "Attachment" at bounding box center [177, 342] width 157 height 12
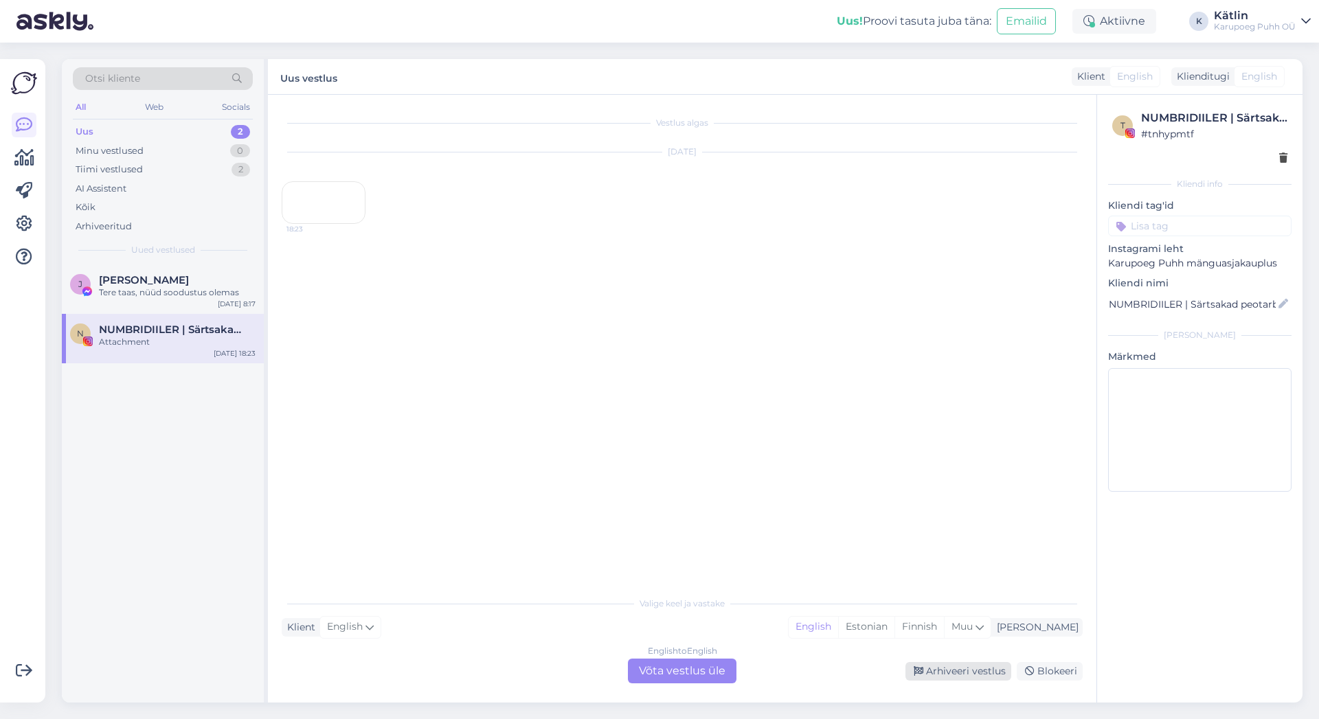
click at [962, 680] on div "Arhiveeri vestlus" at bounding box center [958, 671] width 106 height 19
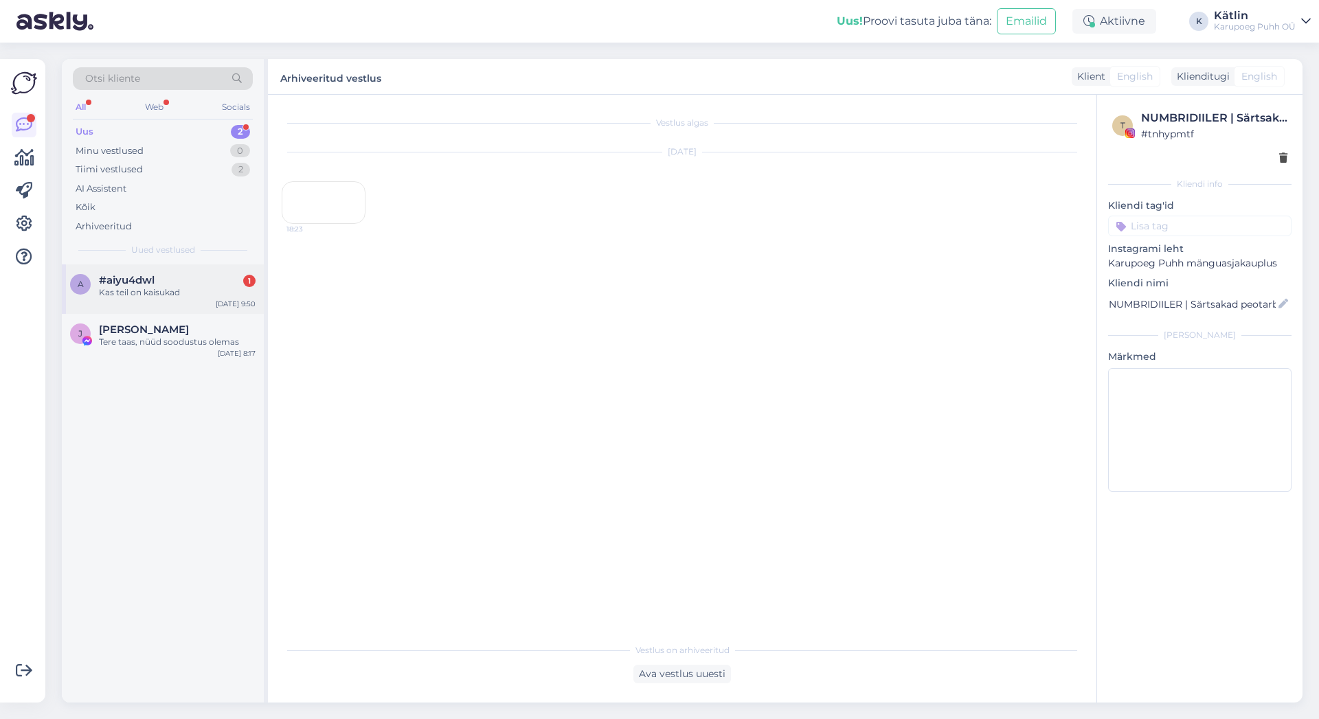
click at [163, 289] on div "Kas teil on kaisukad" at bounding box center [177, 292] width 157 height 12
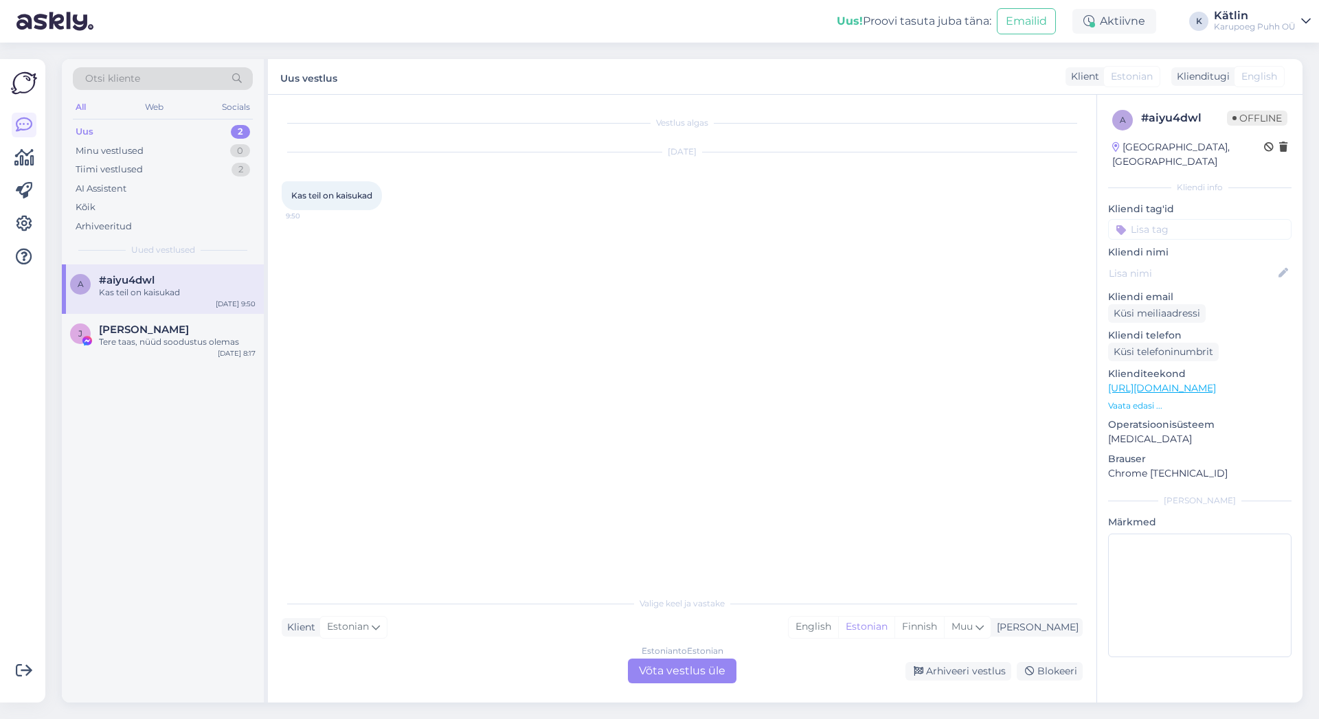
click at [688, 672] on div "Estonian to Estonian Võta vestlus üle" at bounding box center [682, 671] width 109 height 25
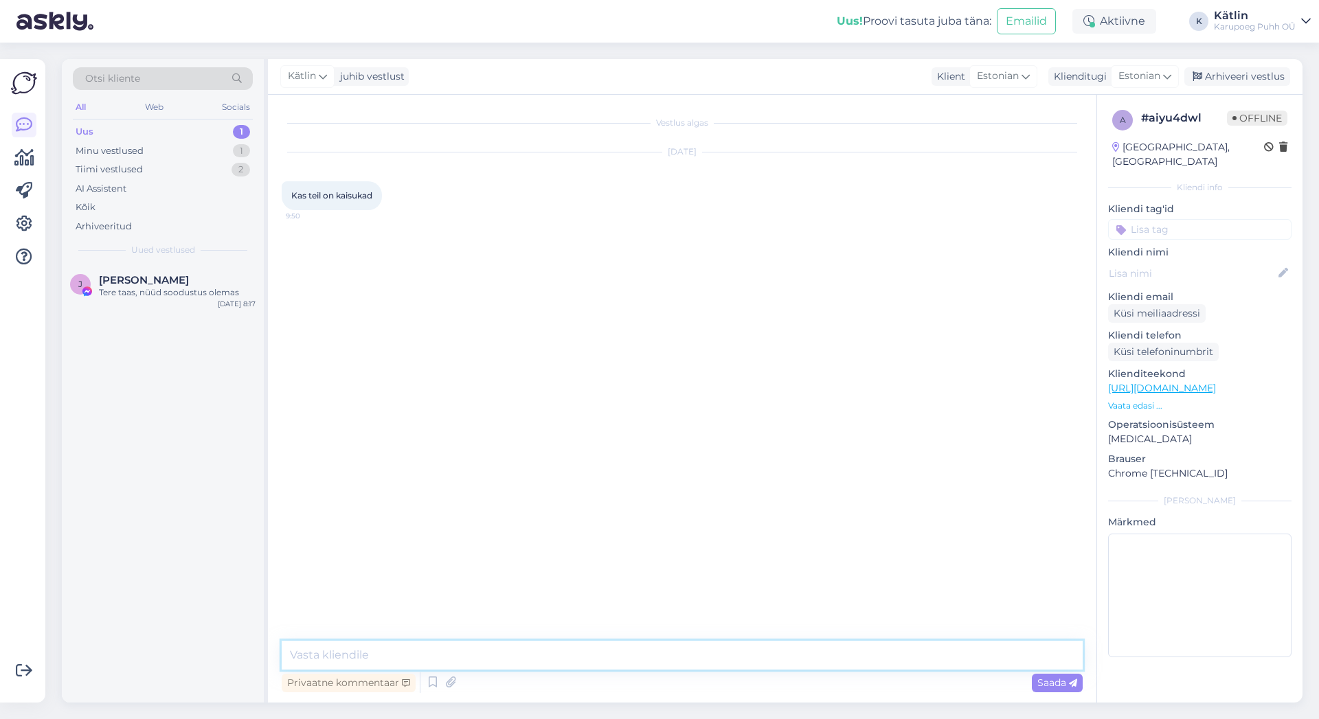
click at [688, 657] on textarea at bounding box center [682, 655] width 801 height 29
type textarea "Tere!"
type textarea "Meil on palju pehmeid kaisukaid valikus :)"
click at [572, 642] on textarea at bounding box center [682, 655] width 801 height 29
paste textarea "[URL][DOMAIN_NAME]"
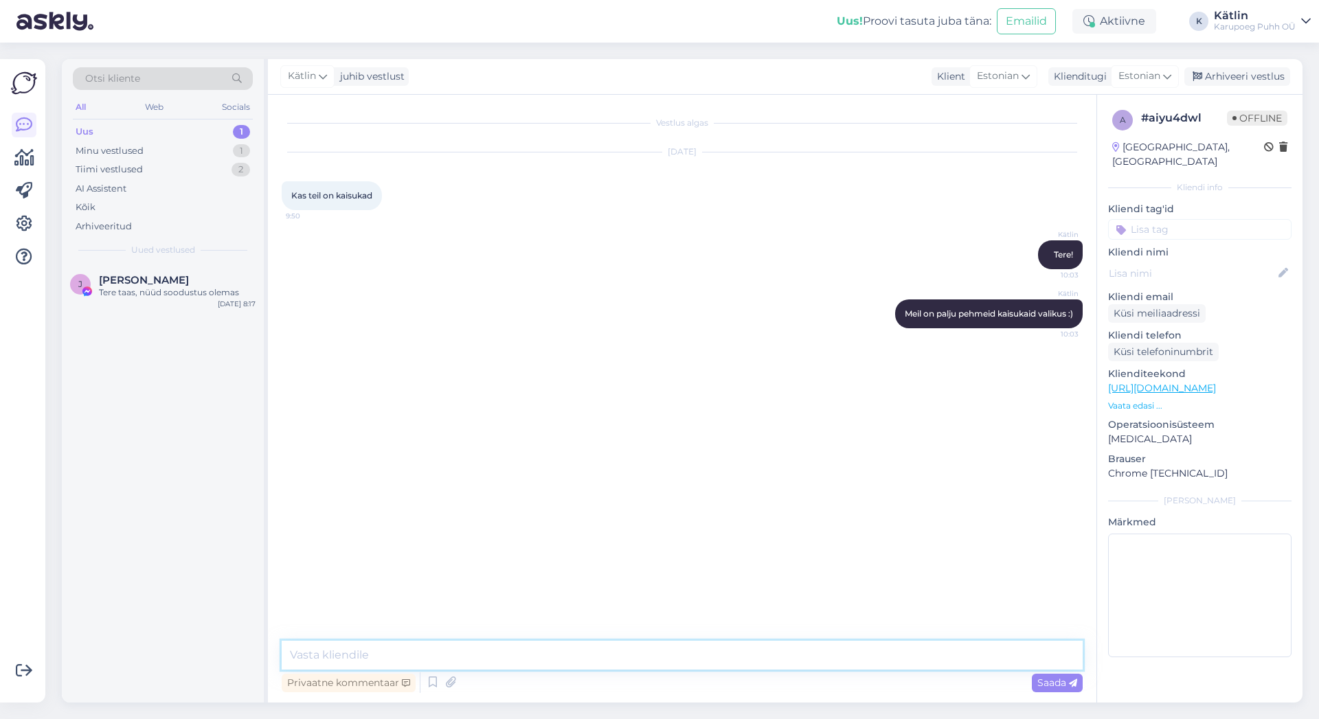
type textarea "[URL][DOMAIN_NAME]"
click at [139, 288] on div "Tere taas, nüüd soodustus olemas" at bounding box center [177, 292] width 157 height 12
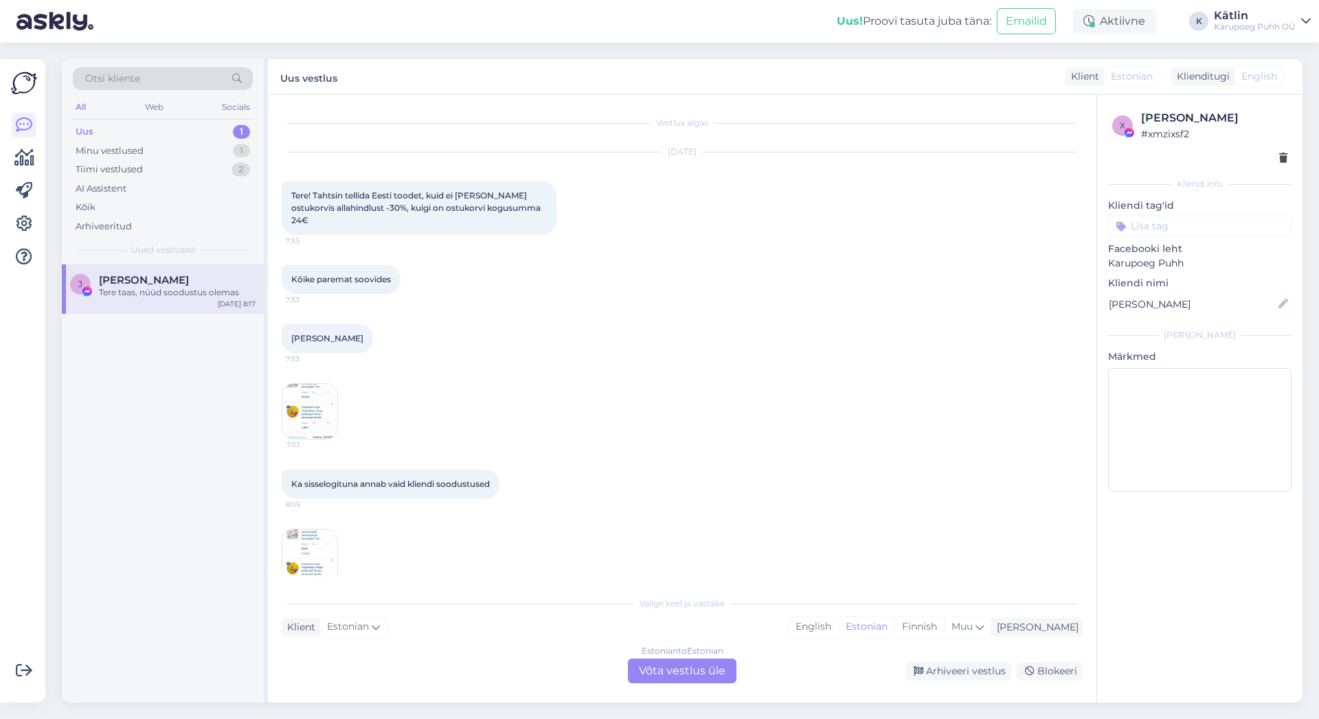
scroll to position [70, 0]
